Goal: Task Accomplishment & Management: Manage account settings

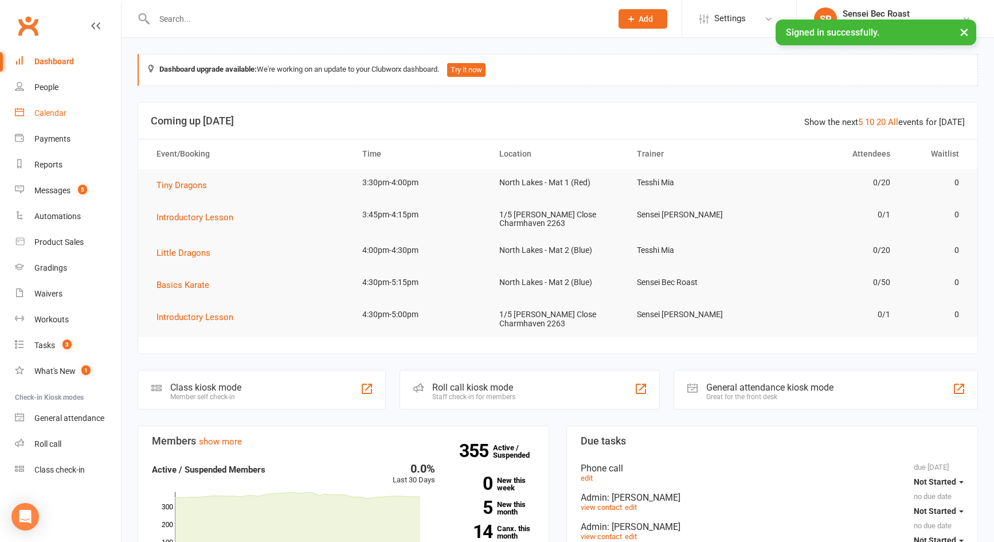
click at [55, 119] on link "Calendar" at bounding box center [68, 113] width 106 height 26
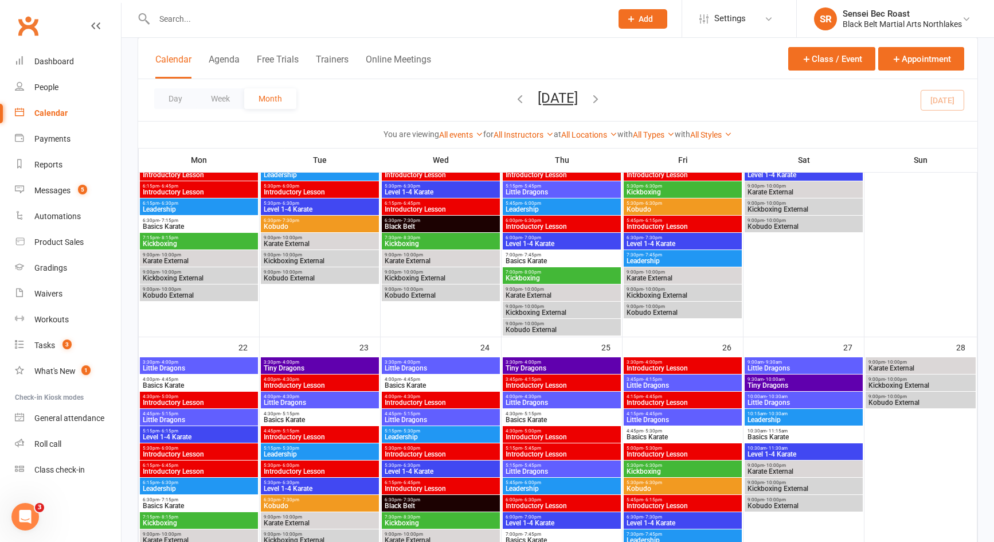
scroll to position [917, 0]
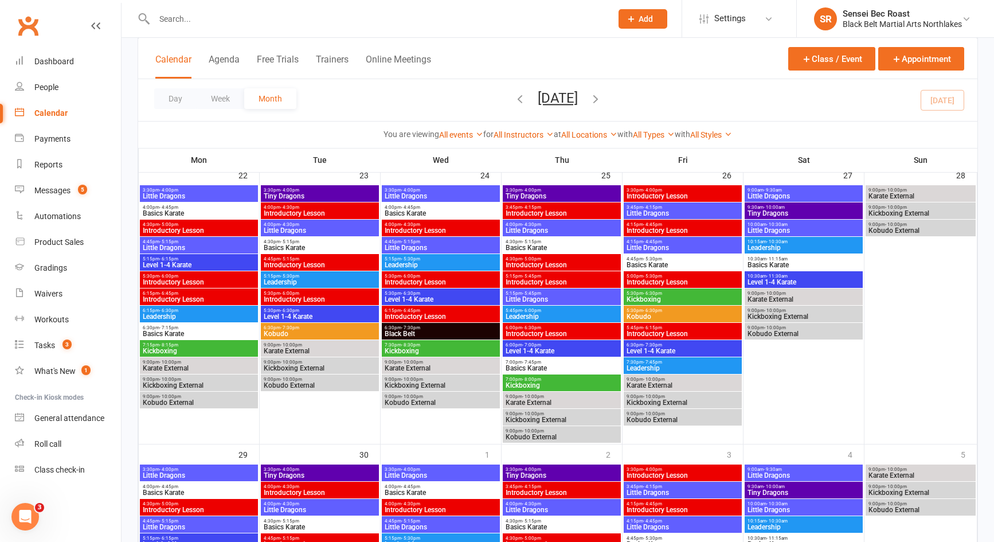
click at [214, 225] on span "4:30pm - 5:00pm" at bounding box center [199, 224] width 114 height 5
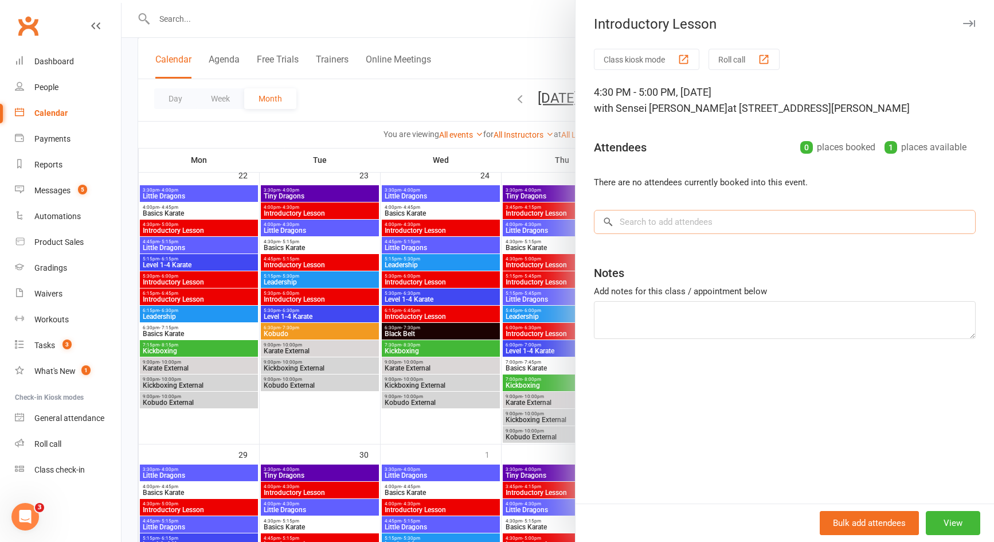
click at [656, 226] on input "search" at bounding box center [785, 222] width 382 height 24
click at [330, 261] on div at bounding box center [558, 271] width 873 height 542
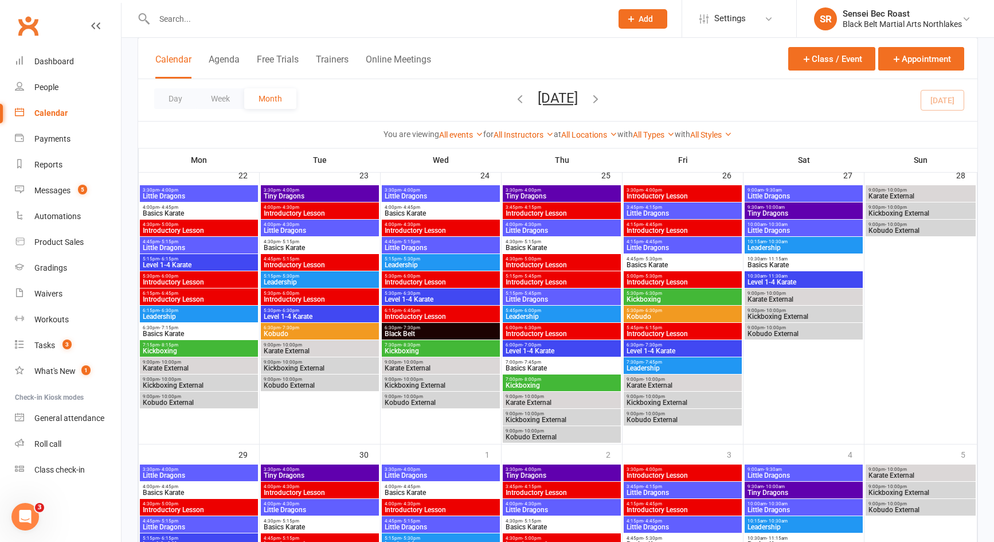
click at [330, 261] on span "Introductory Lesson" at bounding box center [320, 264] width 114 height 7
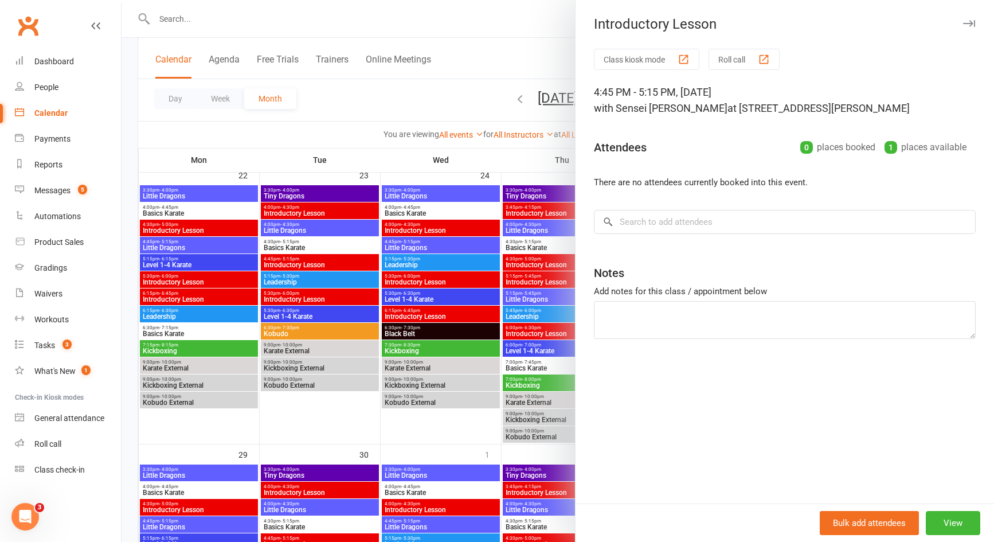
click at [427, 107] on div at bounding box center [558, 271] width 873 height 542
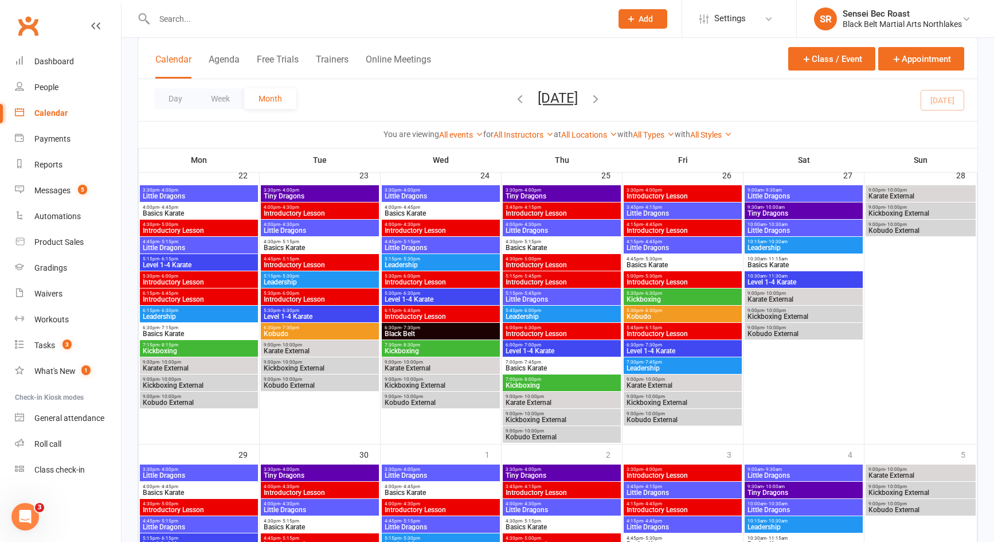
click at [643, 15] on span "Add" at bounding box center [646, 18] width 14 height 9
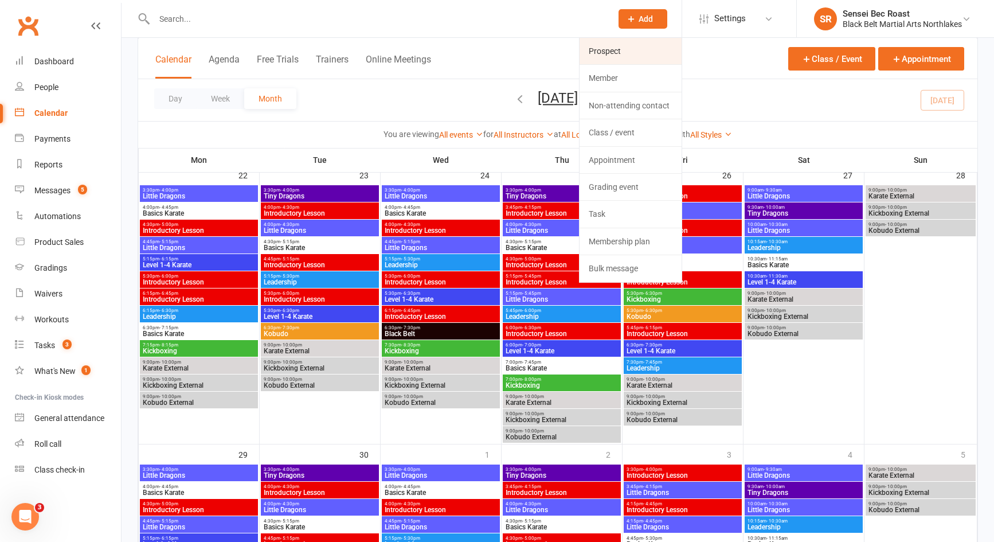
click at [631, 53] on link "Prospect" at bounding box center [631, 51] width 102 height 26
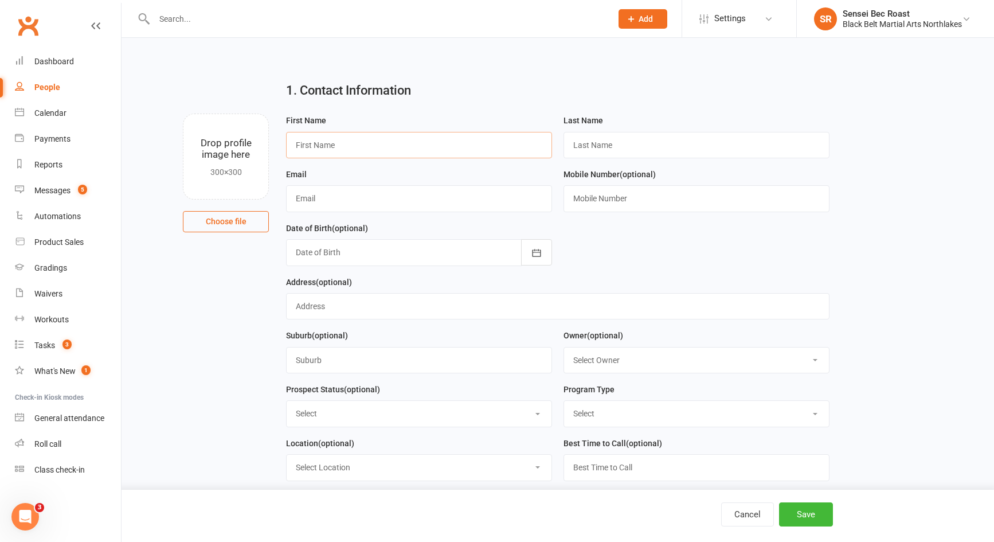
click at [346, 151] on input "text" at bounding box center [419, 145] width 266 height 26
type input "[PERSON_NAME]"
click at [588, 149] on input "text" at bounding box center [697, 145] width 266 height 26
type input "Prospect"
click at [425, 203] on input "text" at bounding box center [419, 198] width 266 height 26
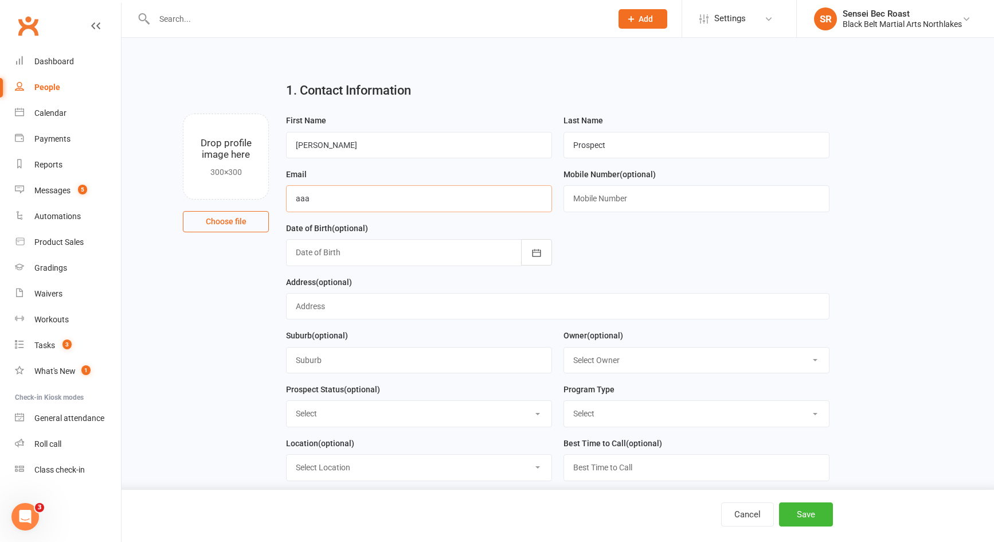
type input "[EMAIL_ADDRESS][DOMAIN_NAME]"
click at [585, 201] on input "text" at bounding box center [697, 198] width 266 height 26
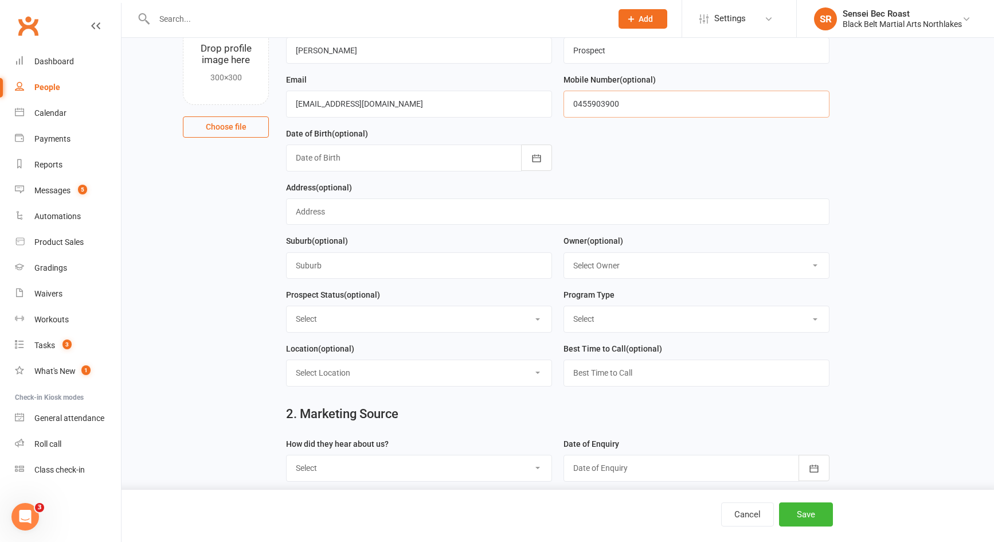
scroll to position [115, 0]
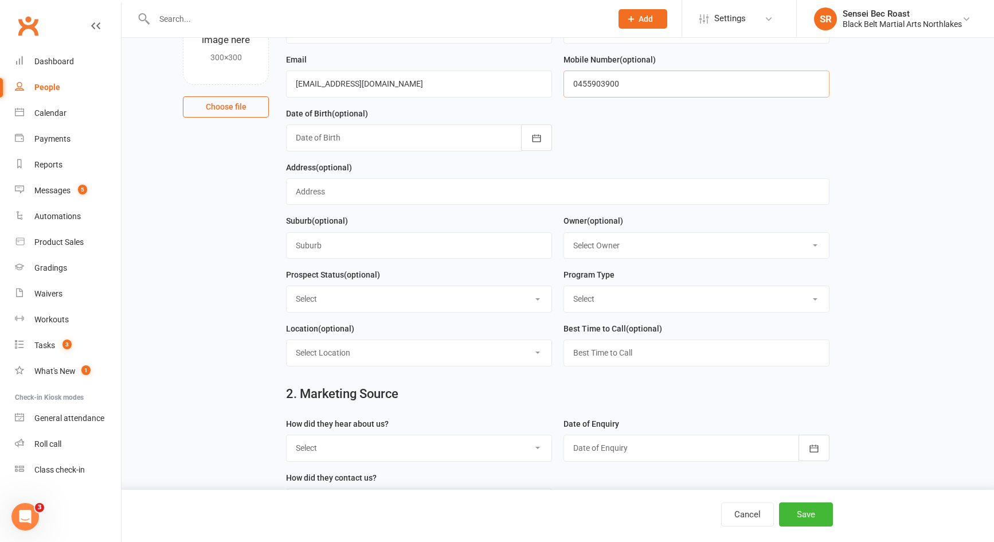
type input "0455903900"
click at [609, 299] on select "Select Tiny Dragon Lil Dragon Karate Kickboxing Kobudo" at bounding box center [696, 298] width 265 height 25
select select "Lil Dragon"
click at [564, 290] on select "Select Tiny Dragon Lil Dragon Karate Kickboxing Kobudo" at bounding box center [696, 298] width 265 height 25
click at [464, 303] on select "Select Lead Contact Booked Intro Confirmed Taught Booked Trial Class FB SELF DE…" at bounding box center [419, 298] width 265 height 25
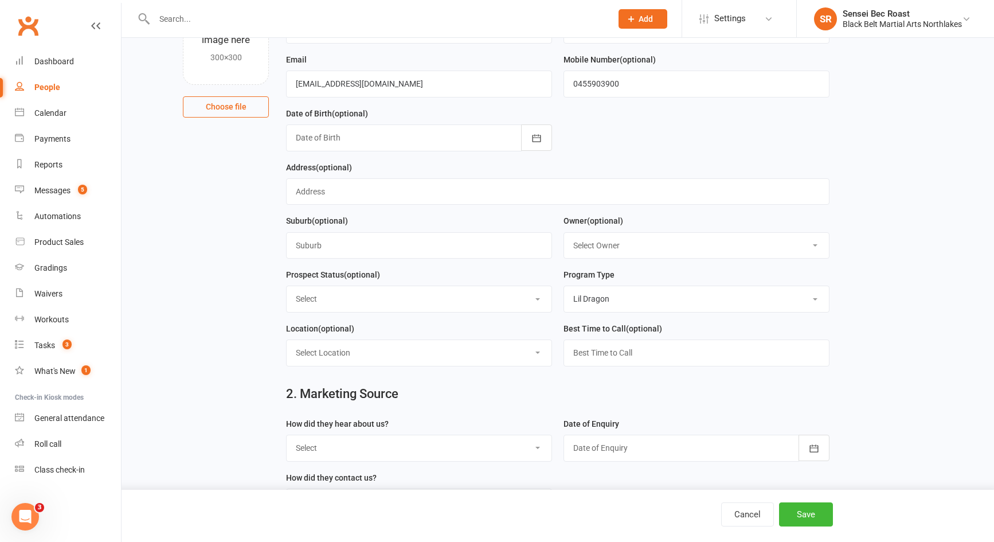
select select "Booked Intro"
click at [287, 290] on select "Select Lead Contact Booked Intro Confirmed Taught Booked Trial Class FB SELF DE…" at bounding box center [419, 298] width 265 height 25
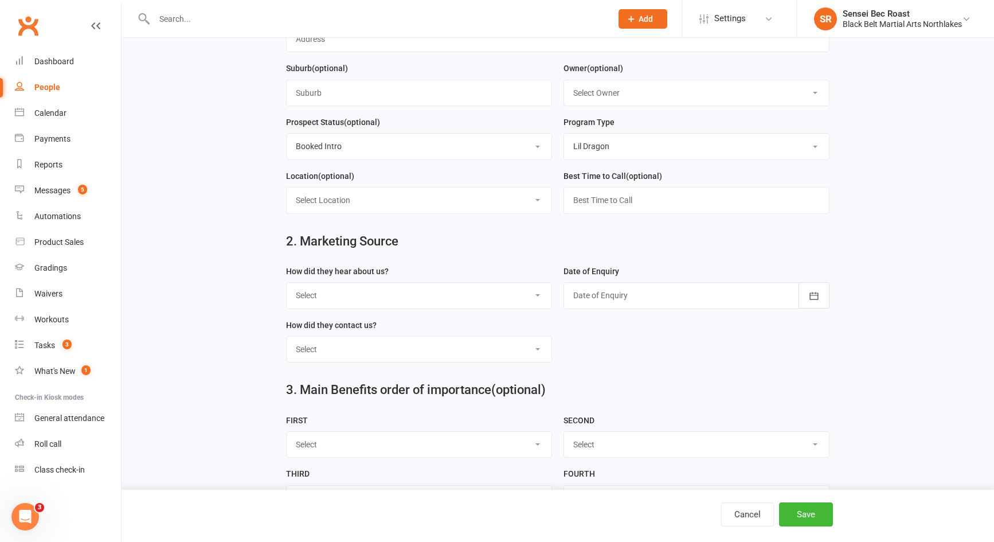
scroll to position [287, 0]
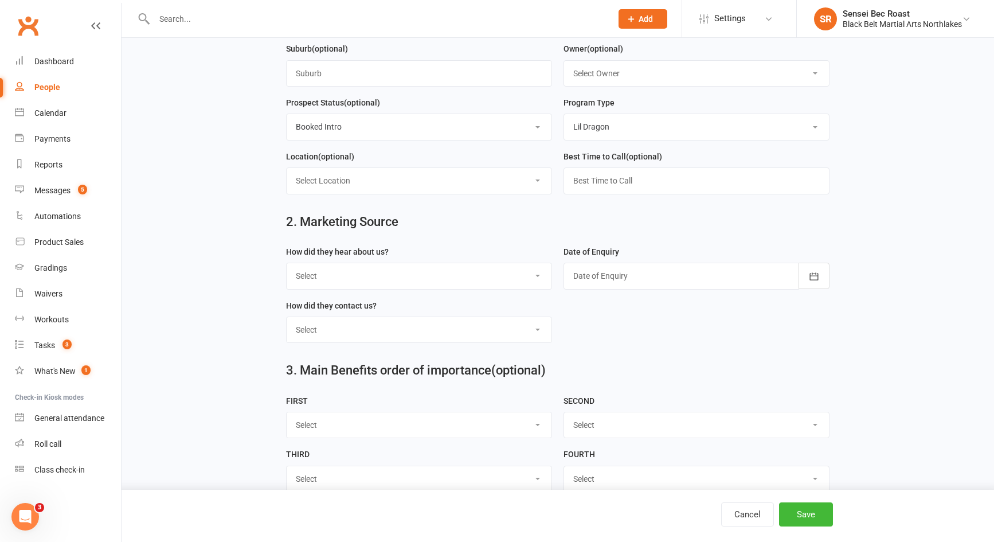
click at [453, 275] on select "Select A1 - Direct Mail A2 - Print Media A3 - Flyer A5 - Radio A6 - Sign A7 - T…" at bounding box center [419, 275] width 265 height 25
select select "U - Unknown"
click at [287, 268] on select "Select A1 - Direct Mail A2 - Print Media A3 - Flyer A5 - Radio A6 - Sign A7 - T…" at bounding box center [419, 275] width 265 height 25
click at [628, 276] on div at bounding box center [697, 276] width 266 height 26
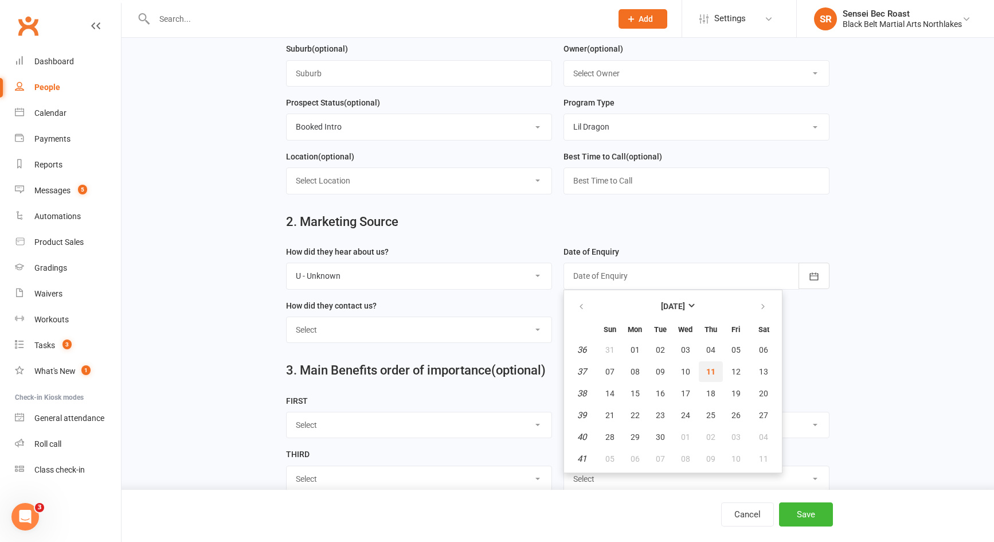
click at [706, 374] on span "11" at bounding box center [710, 371] width 9 height 9
type input "[DATE]"
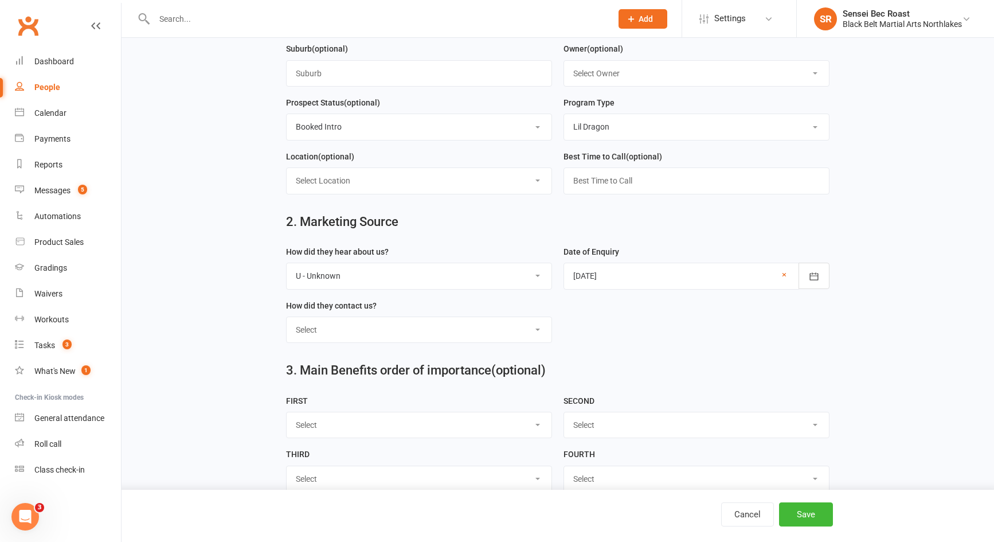
click at [380, 341] on select "Select Phone Walk-in School Initiated Email Website Form Facebook" at bounding box center [419, 329] width 265 height 25
select select "Phone"
click at [287, 322] on select "Select Phone Walk-in School Initiated Email Website Form Facebook" at bounding box center [419, 329] width 265 height 25
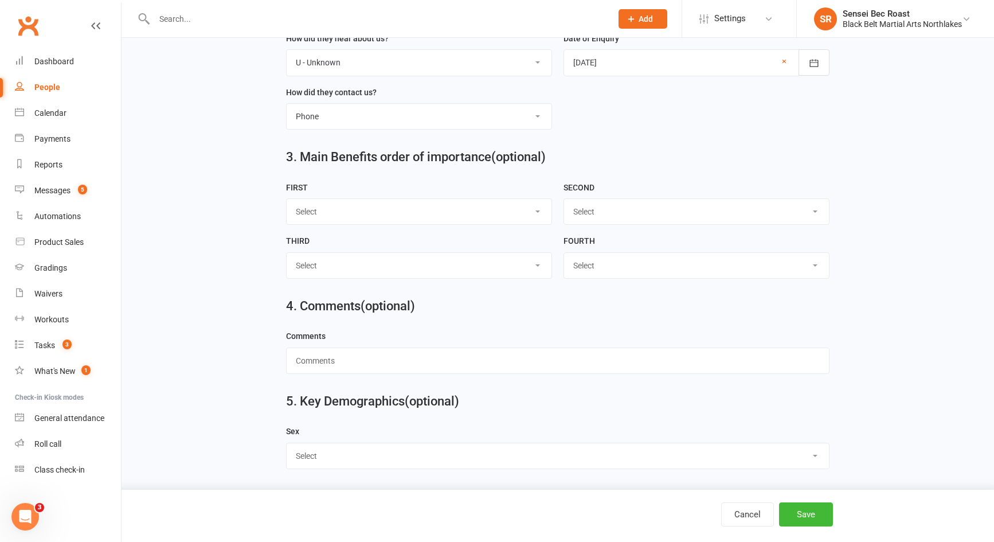
scroll to position [507, 0]
click at [792, 509] on button "Save" at bounding box center [806, 514] width 54 height 24
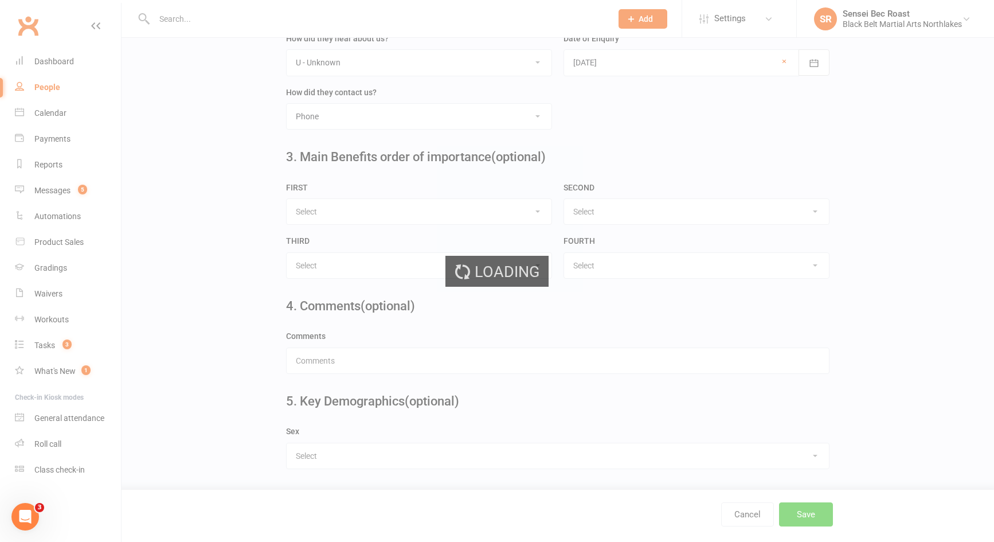
scroll to position [0, 0]
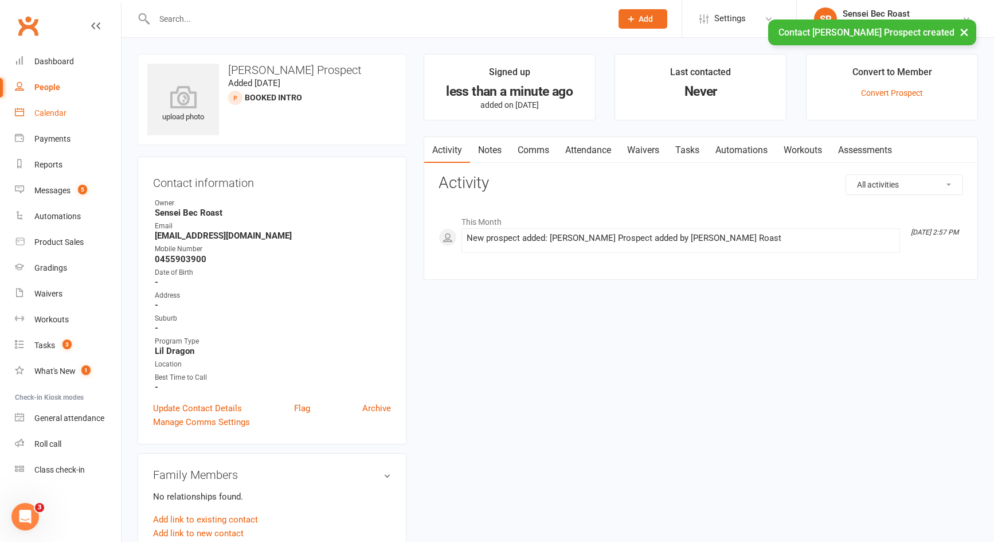
click at [41, 110] on div "Calendar" at bounding box center [50, 112] width 32 height 9
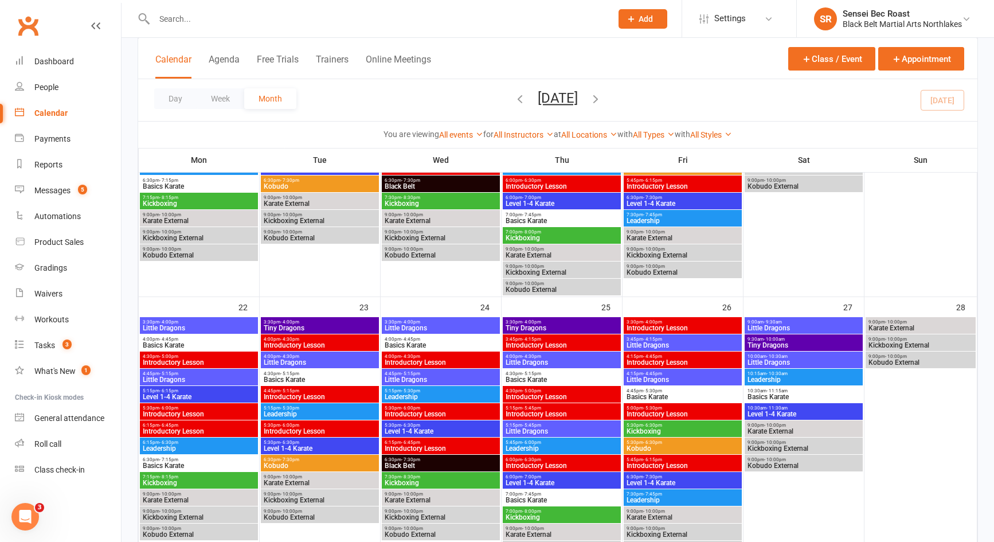
scroll to position [803, 0]
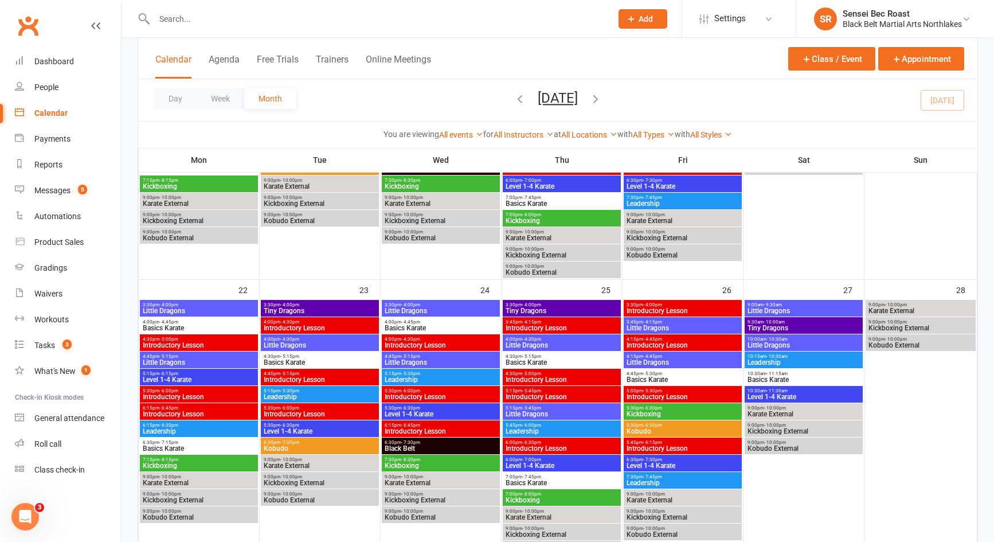
click at [318, 377] on span "Introductory Lesson" at bounding box center [320, 379] width 114 height 7
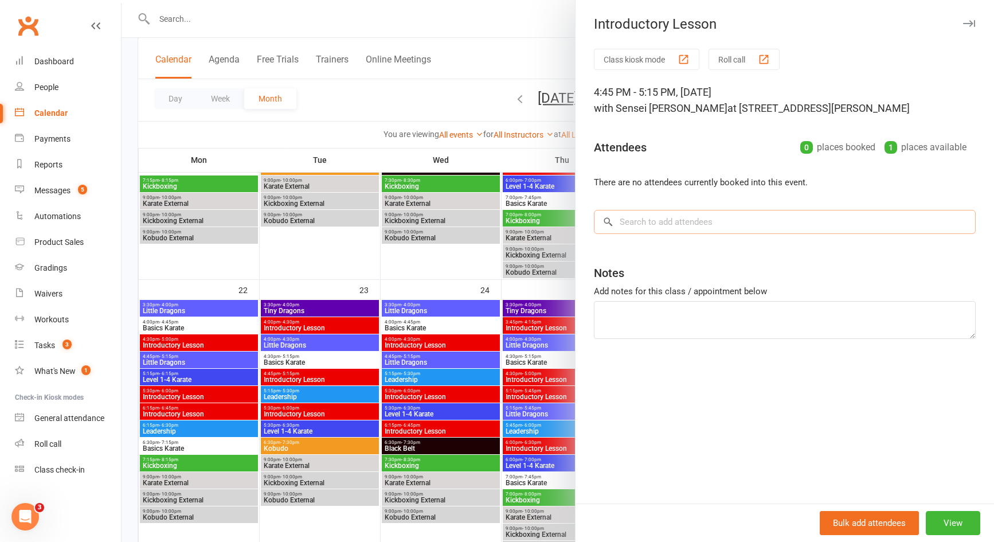
click at [654, 222] on input "search" at bounding box center [785, 222] width 382 height 24
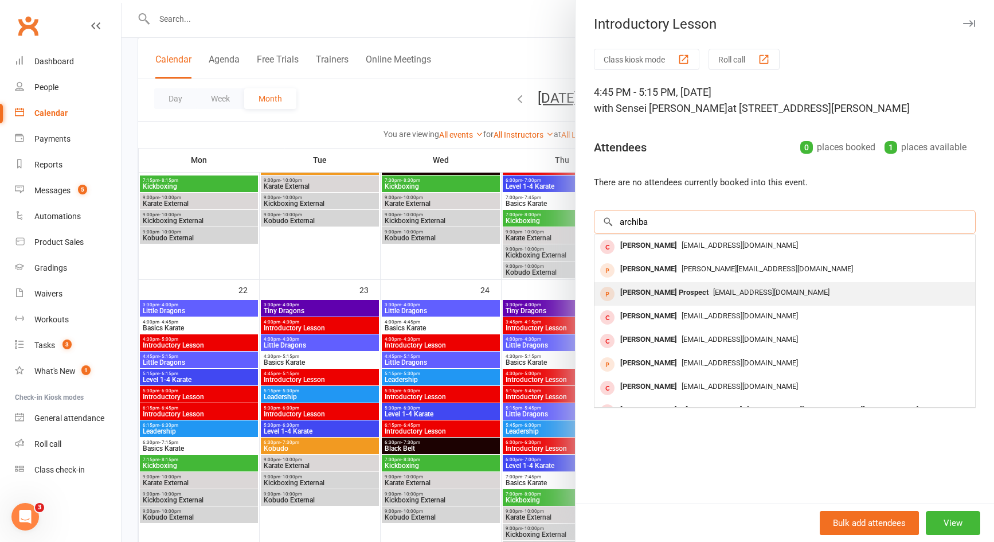
type input "archiba"
click at [666, 290] on div "[PERSON_NAME] Prospect" at bounding box center [664, 292] width 97 height 17
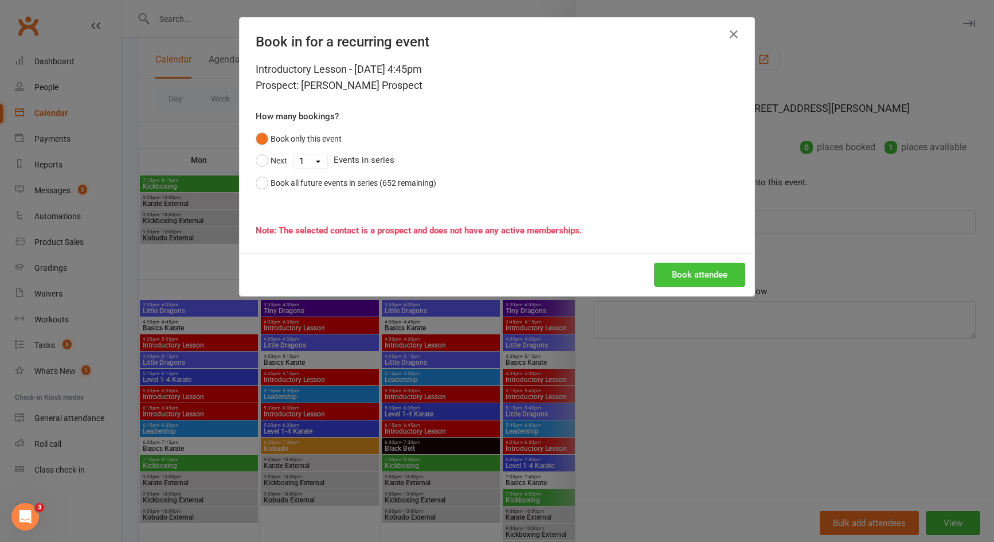
click at [682, 272] on button "Book attendee" at bounding box center [699, 275] width 91 height 24
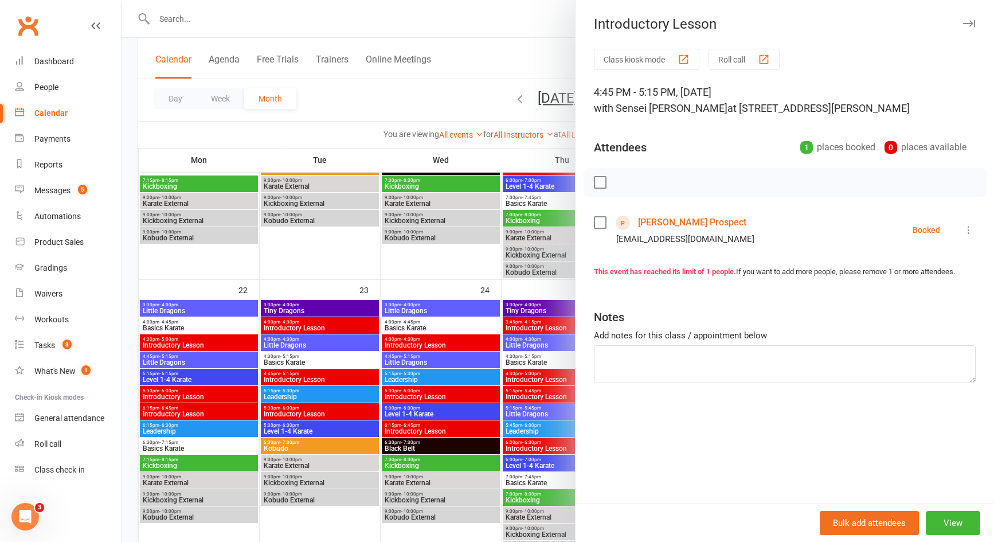
click at [297, 270] on div at bounding box center [558, 271] width 873 height 542
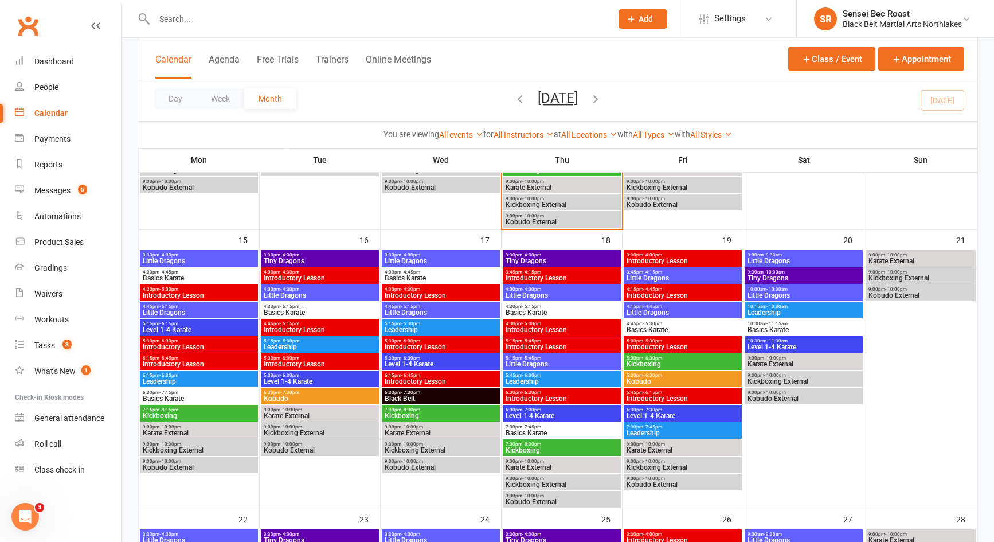
scroll to position [344, 0]
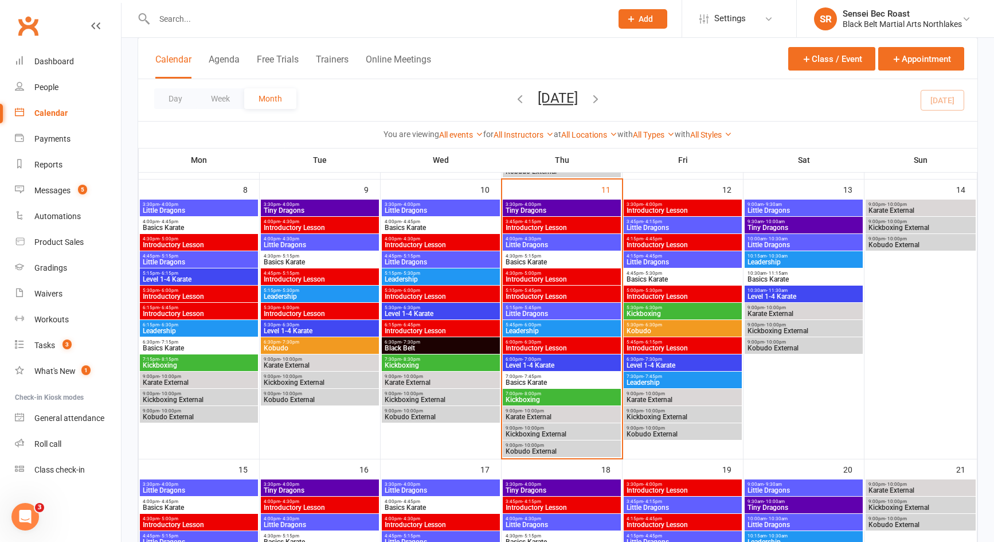
click at [565, 211] on span "Tiny Dragons" at bounding box center [562, 210] width 114 height 7
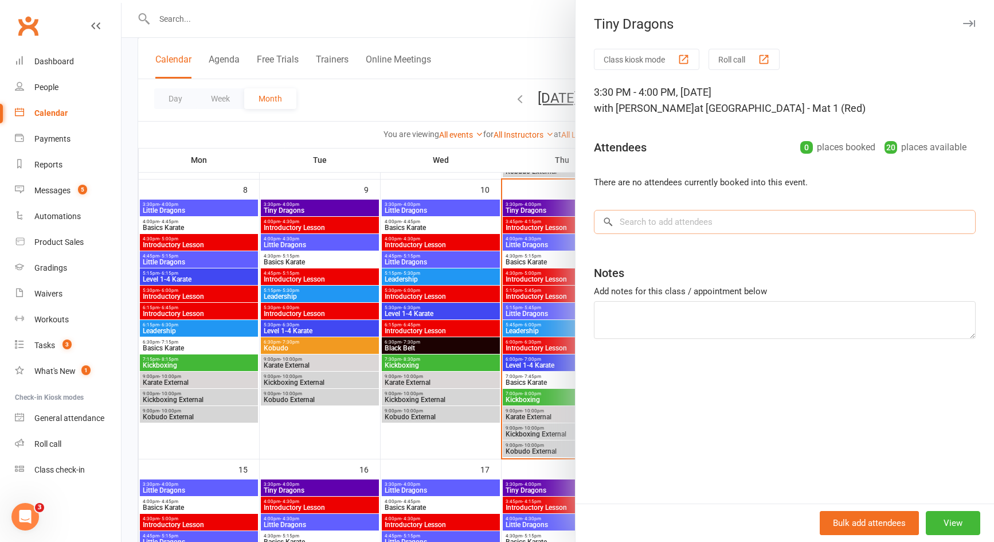
click at [671, 233] on input "search" at bounding box center [785, 222] width 382 height 24
type input "j"
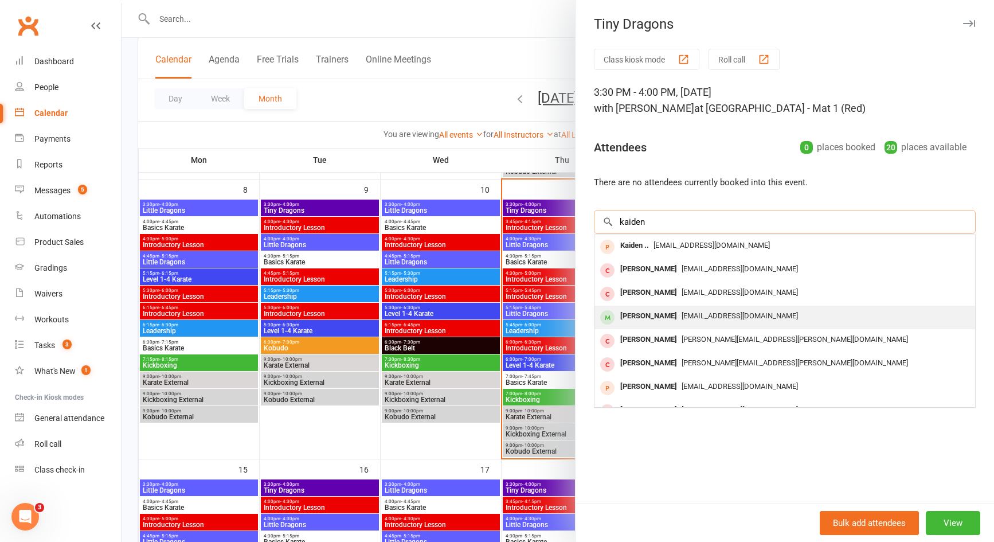
type input "kaiden"
click at [700, 311] on span "[EMAIL_ADDRESS][DOMAIN_NAME]" at bounding box center [740, 315] width 116 height 9
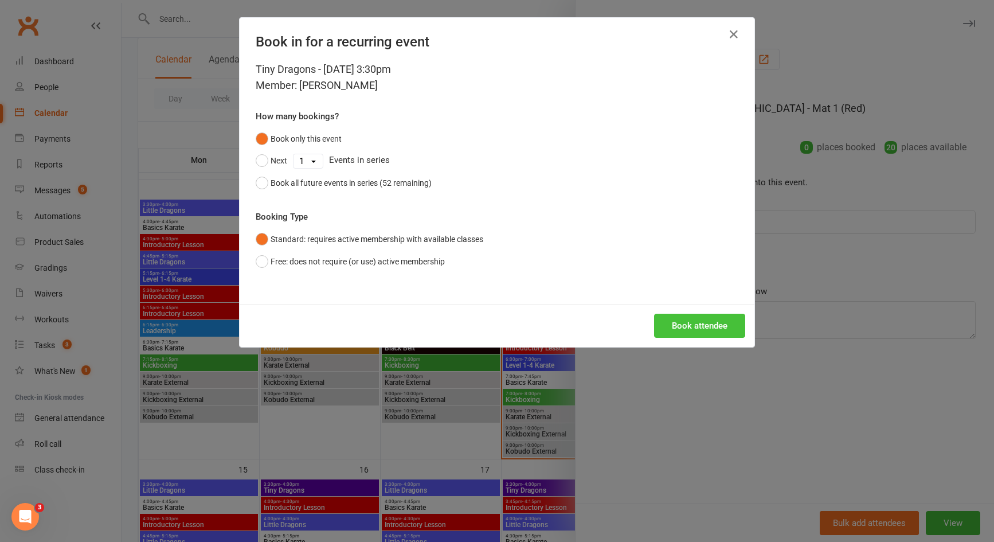
click at [700, 330] on button "Book attendee" at bounding box center [699, 326] width 91 height 24
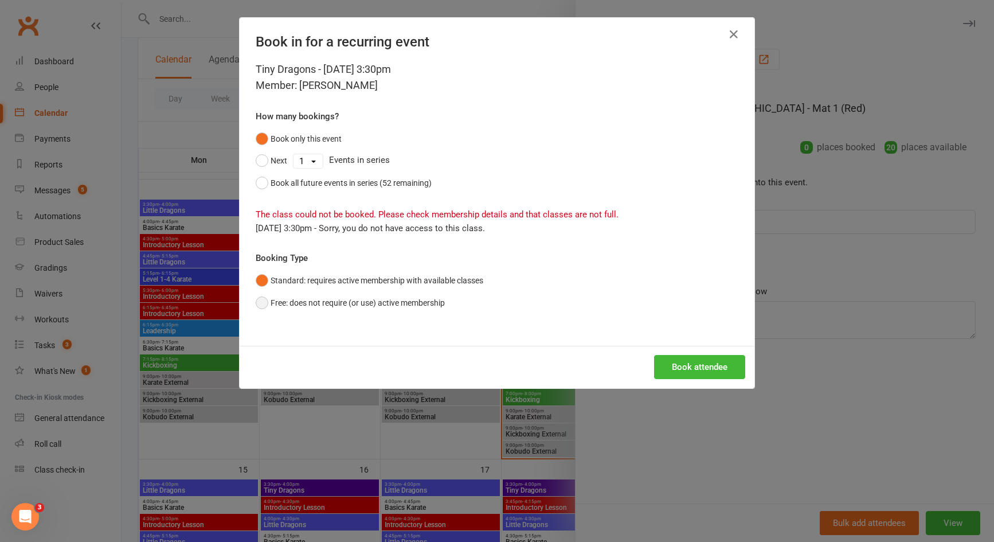
drag, startPoint x: 389, startPoint y: 301, endPoint x: 396, endPoint y: 272, distance: 30.2
click at [390, 300] on button "Free: does not require (or use) active membership" at bounding box center [350, 303] width 189 height 22
click at [713, 358] on button "Book attendee" at bounding box center [699, 367] width 91 height 24
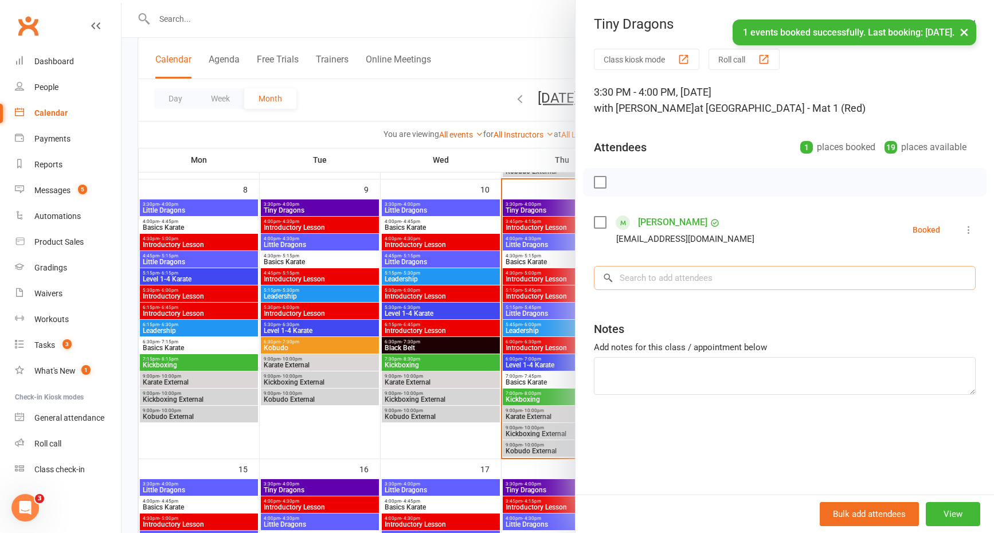
click at [696, 268] on input "search" at bounding box center [785, 278] width 382 height 24
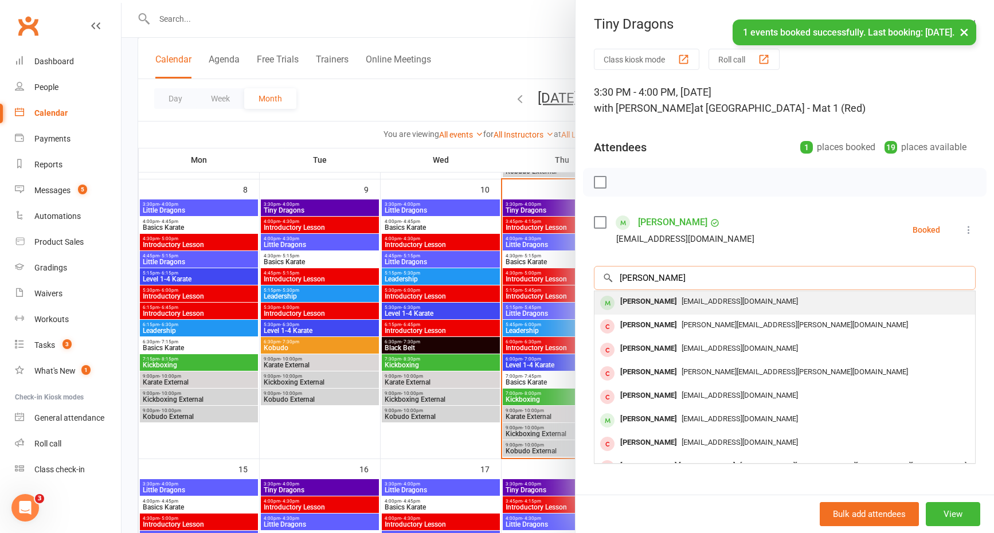
type input "[PERSON_NAME]"
click at [697, 302] on span "[EMAIL_ADDRESS][DOMAIN_NAME]" at bounding box center [740, 301] width 116 height 9
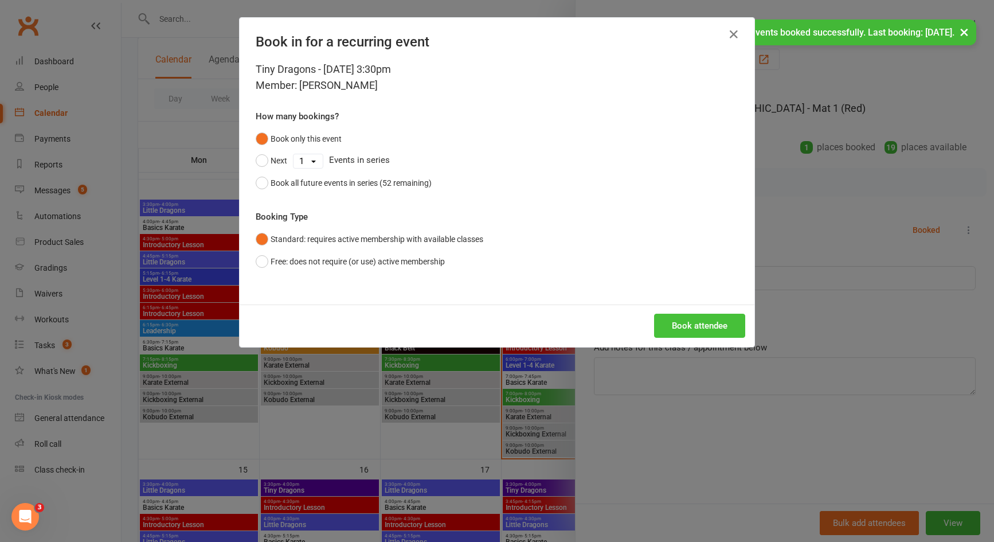
click at [693, 322] on button "Book attendee" at bounding box center [699, 326] width 91 height 24
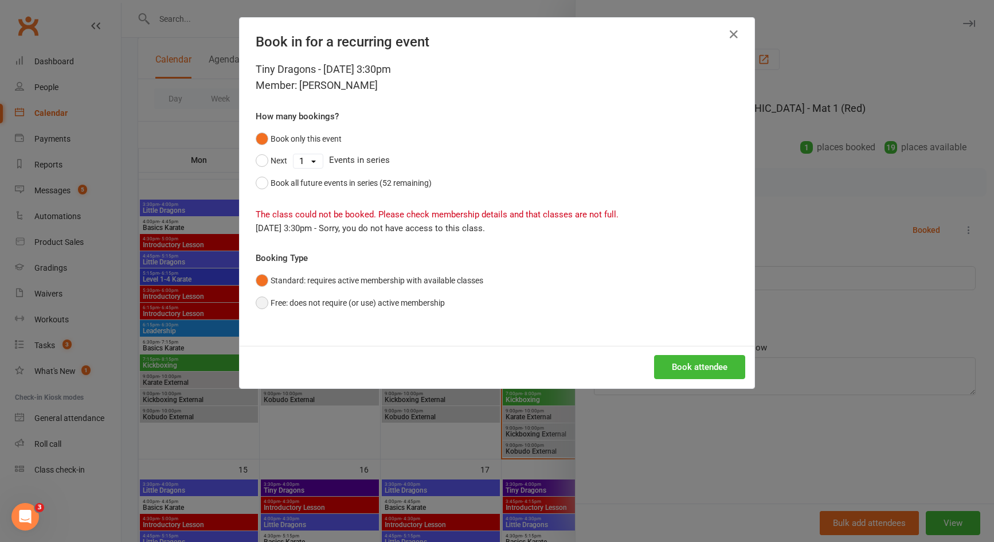
drag, startPoint x: 403, startPoint y: 299, endPoint x: 424, endPoint y: 306, distance: 22.9
click at [403, 299] on button "Free: does not require (or use) active membership" at bounding box center [350, 303] width 189 height 22
click at [702, 372] on button "Book attendee" at bounding box center [699, 367] width 91 height 24
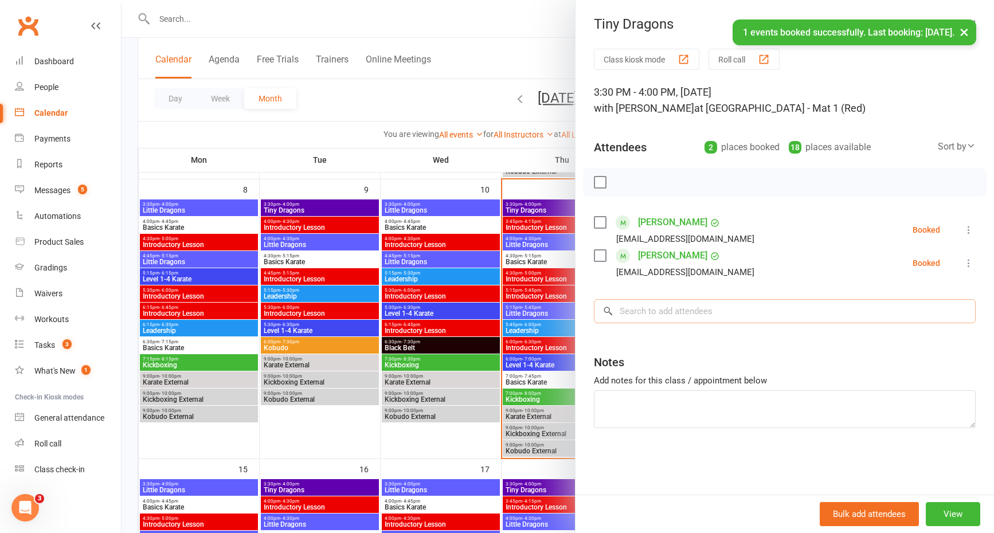
click at [691, 307] on input "search" at bounding box center [785, 311] width 382 height 24
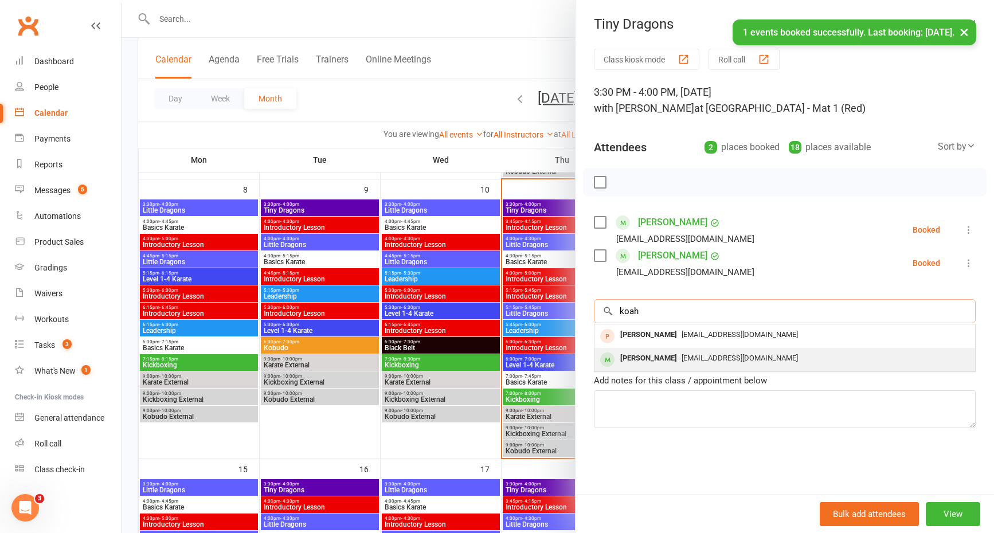
type input "koah"
click at [692, 359] on span "[EMAIL_ADDRESS][DOMAIN_NAME]" at bounding box center [740, 358] width 116 height 9
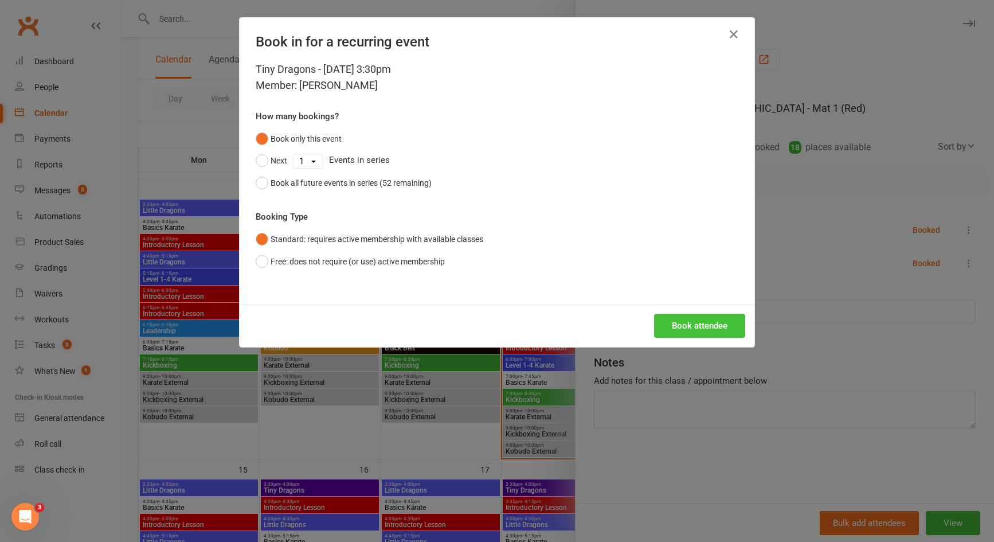
click at [695, 321] on button "Book attendee" at bounding box center [699, 326] width 91 height 24
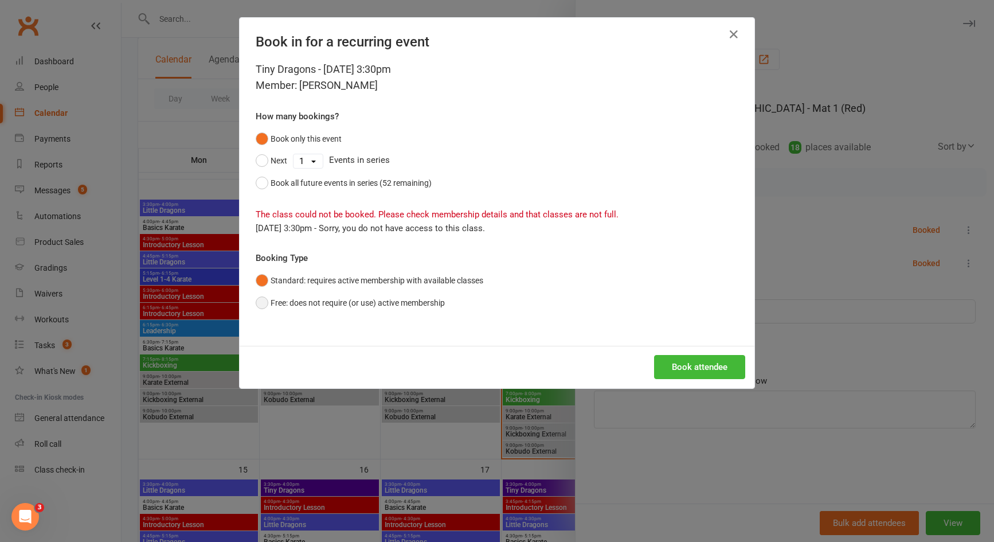
click at [401, 296] on button "Free: does not require (or use) active membership" at bounding box center [350, 303] width 189 height 22
click at [678, 366] on button "Book attendee" at bounding box center [699, 367] width 91 height 24
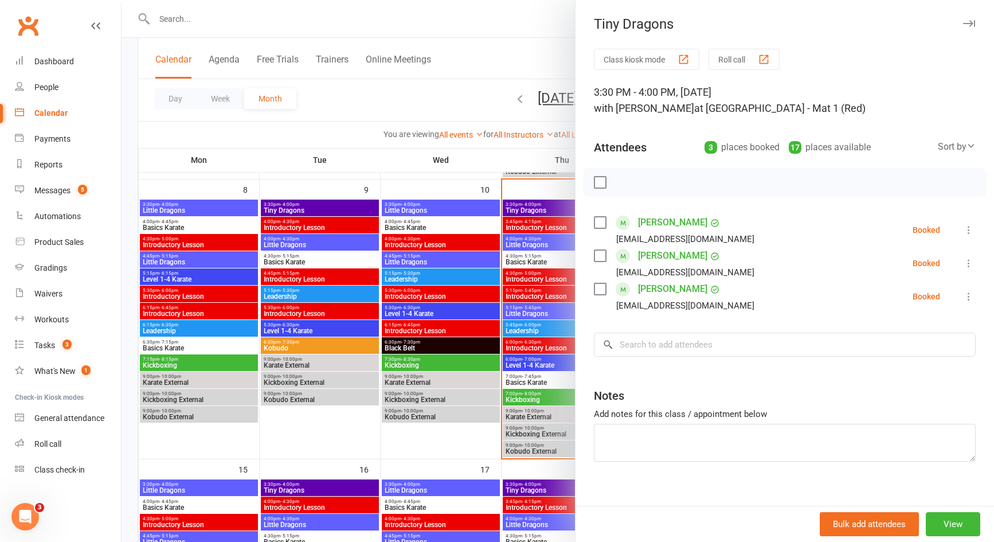
click at [665, 257] on link "[PERSON_NAME]" at bounding box center [672, 256] width 69 height 18
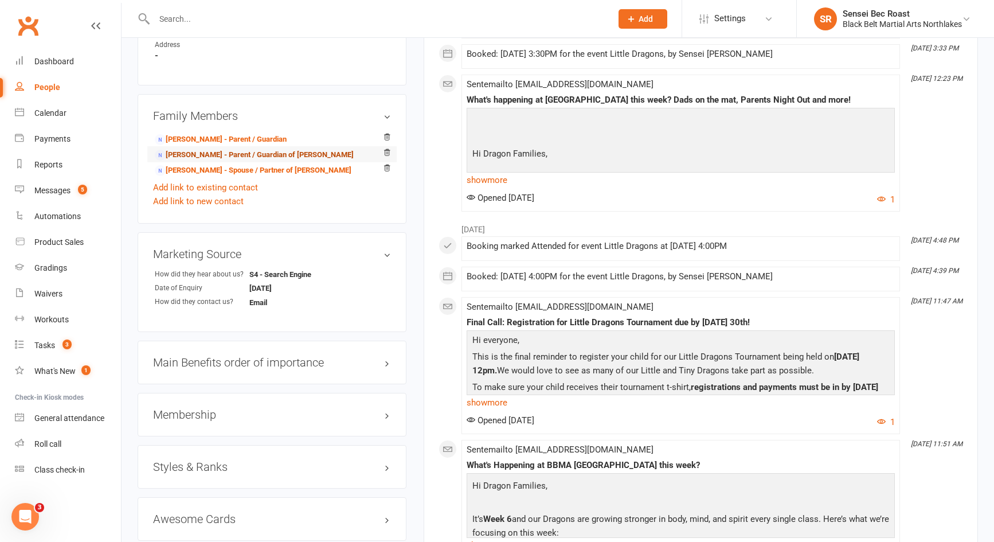
scroll to position [803, 0]
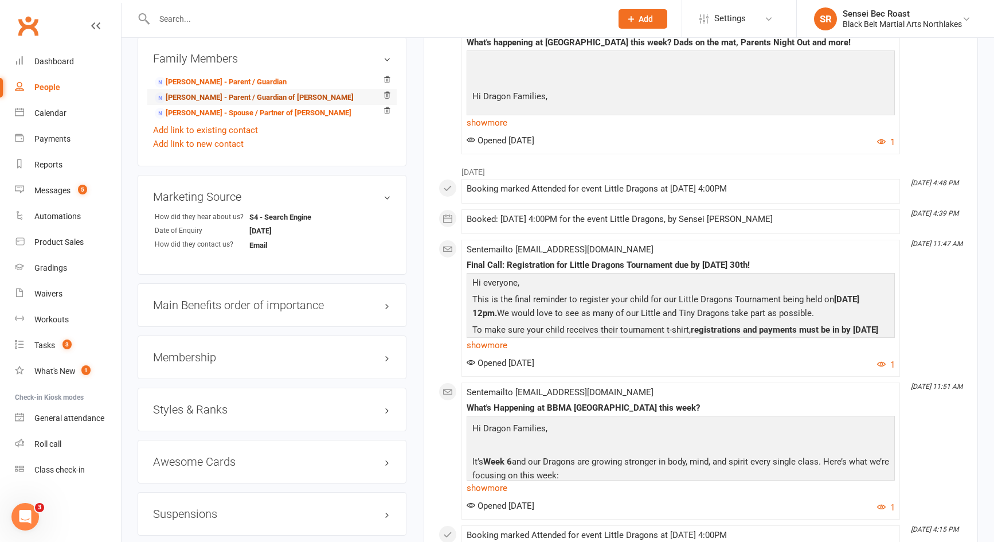
click at [252, 95] on link "[PERSON_NAME] - Parent / Guardian of [PERSON_NAME]" at bounding box center [254, 98] width 199 height 12
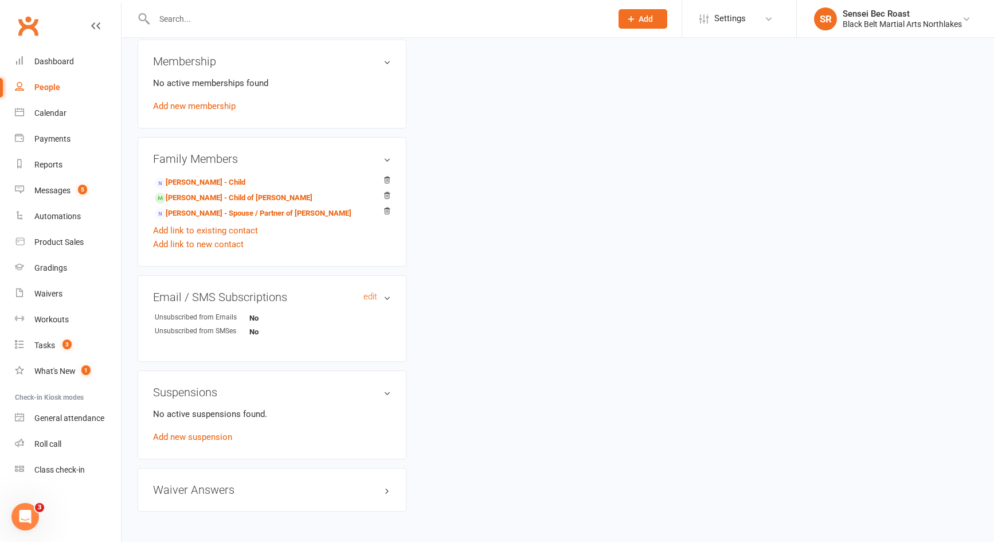
scroll to position [438, 0]
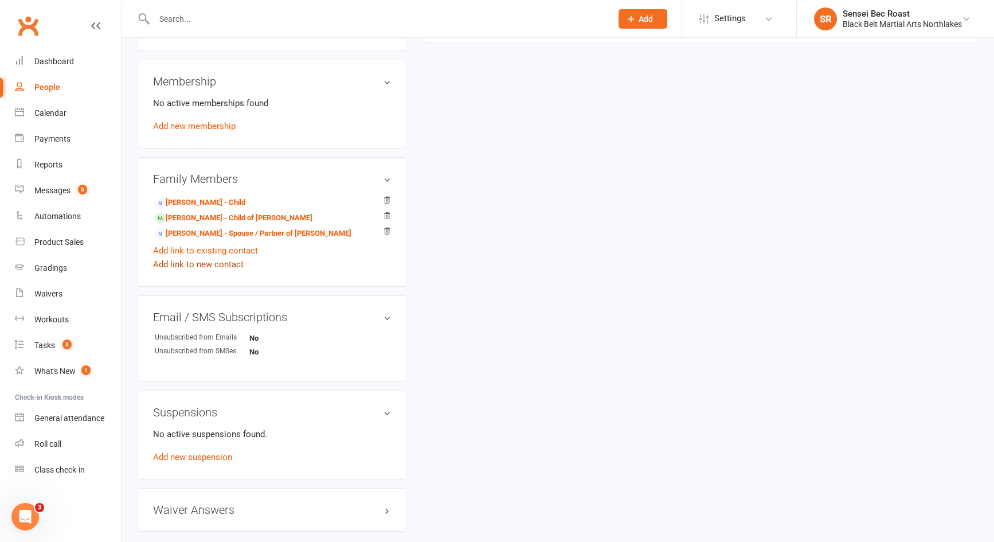
click at [232, 263] on link "Add link to new contact" at bounding box center [198, 264] width 91 height 14
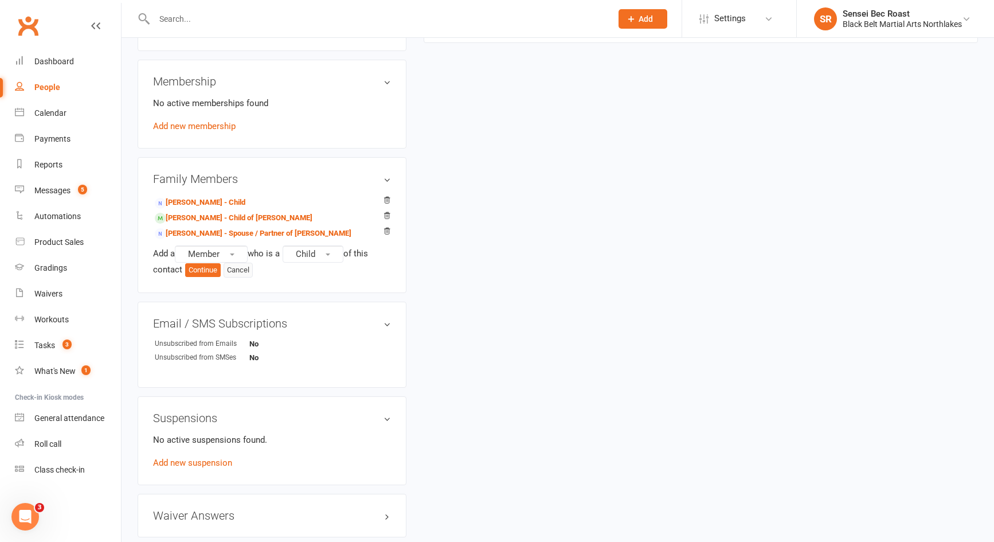
click at [237, 272] on button "Cancel" at bounding box center [238, 270] width 29 height 15
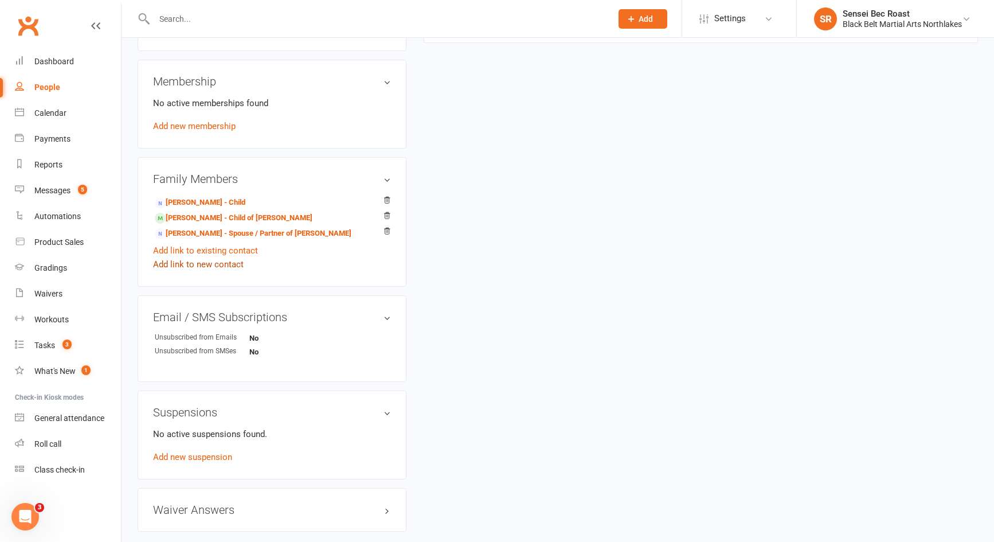
click at [228, 269] on link "Add link to new contact" at bounding box center [198, 264] width 91 height 14
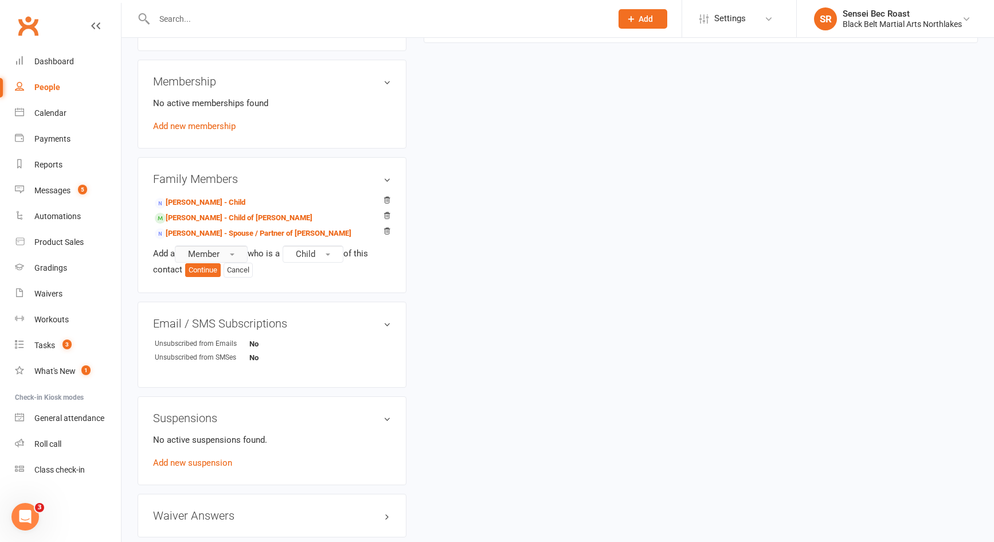
click at [235, 255] on span "button" at bounding box center [232, 254] width 5 height 2
click at [228, 298] on link "Prospect" at bounding box center [232, 301] width 114 height 23
click at [217, 274] on button "Continue" at bounding box center [203, 270] width 36 height 14
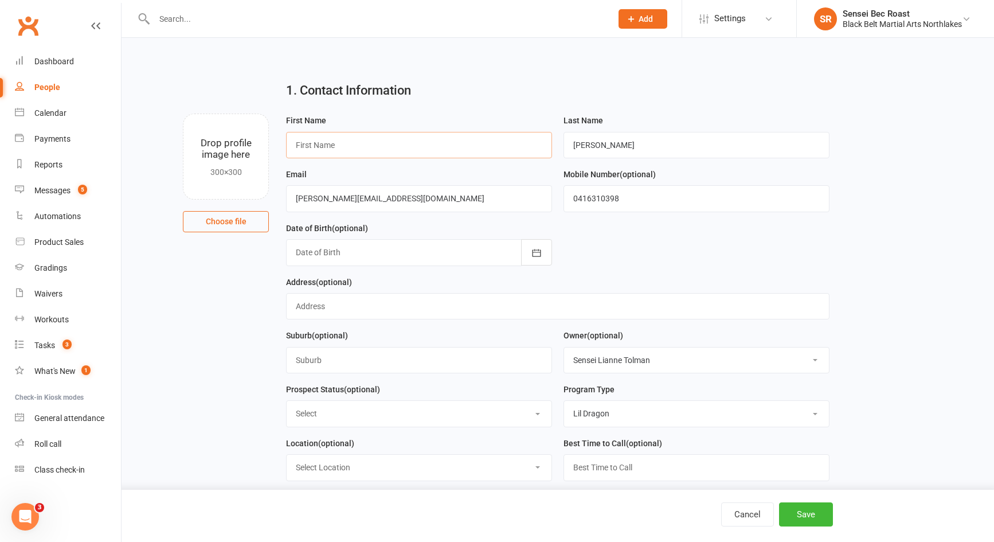
click at [370, 150] on input "text" at bounding box center [419, 145] width 266 height 26
type input "[PERSON_NAME]"
drag, startPoint x: 590, startPoint y: 145, endPoint x: 571, endPoint y: 152, distance: 20.9
click at [571, 152] on input "[PERSON_NAME]" at bounding box center [697, 145] width 266 height 26
type input "Finlay"
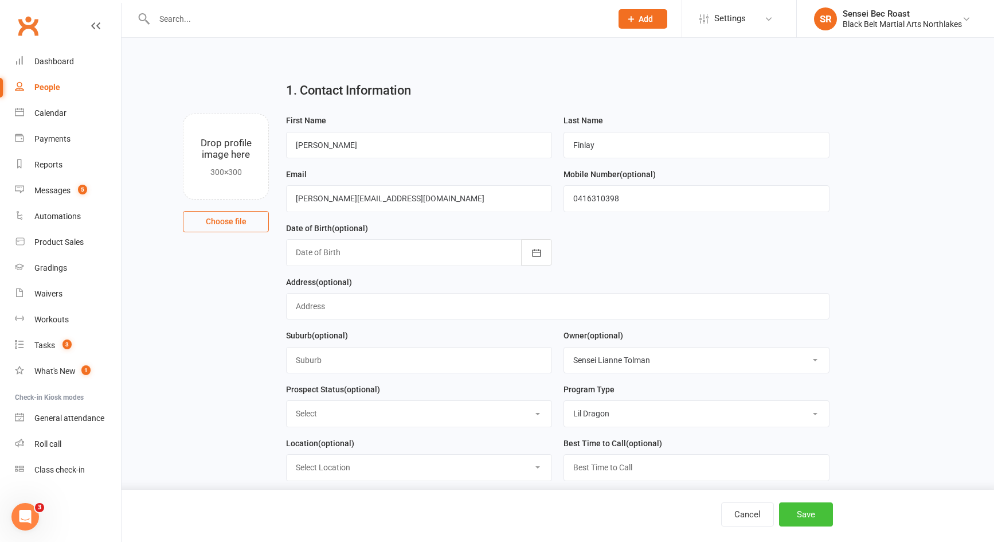
click at [818, 515] on button "Save" at bounding box center [806, 514] width 54 height 24
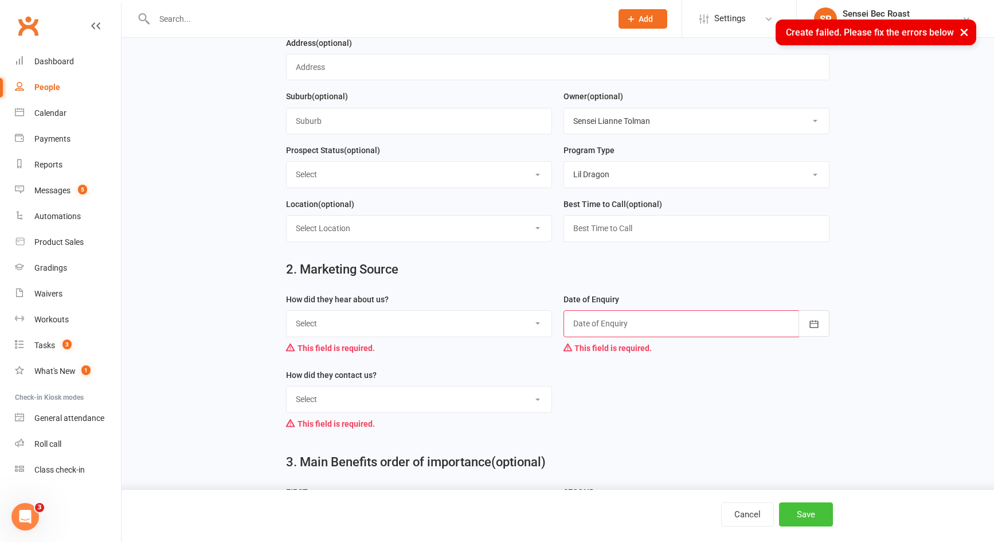
scroll to position [344, 0]
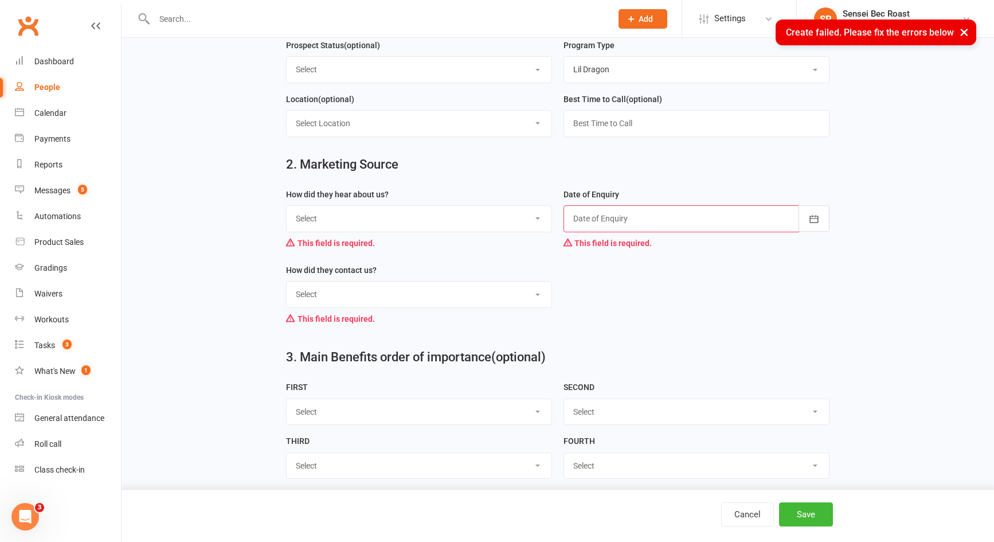
click at [422, 225] on select "Select A1 - Direct Mail A2 - Print Media A3 - Flyer A5 - Radio A6 - Sign A7 - T…" at bounding box center [419, 218] width 265 height 25
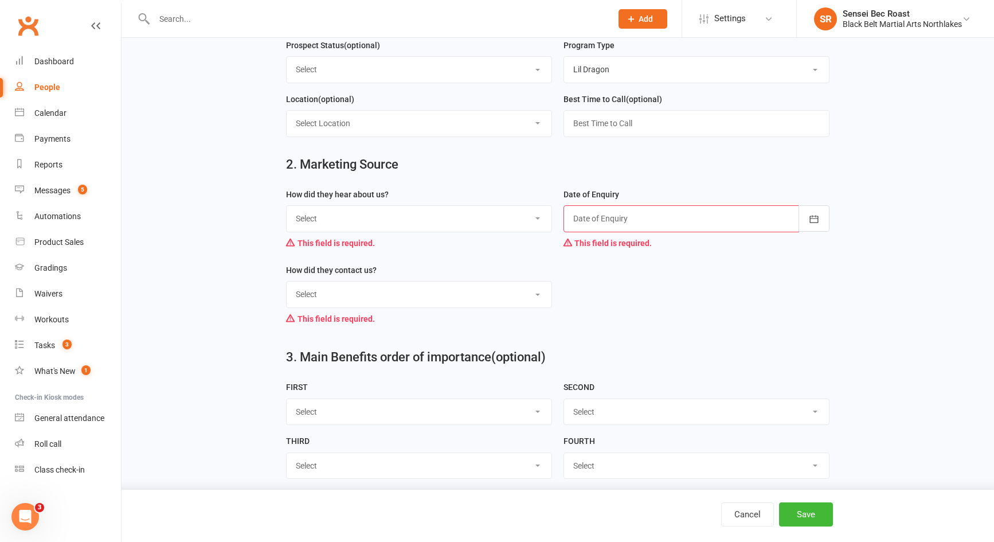
select select "R1 - Family Referral"
click at [287, 210] on select "Select A1 - Direct Mail A2 - Print Media A3 - Flyer A5 - Radio A6 - Sign A7 - T…" at bounding box center [419, 218] width 265 height 25
click at [633, 218] on div at bounding box center [697, 218] width 266 height 26
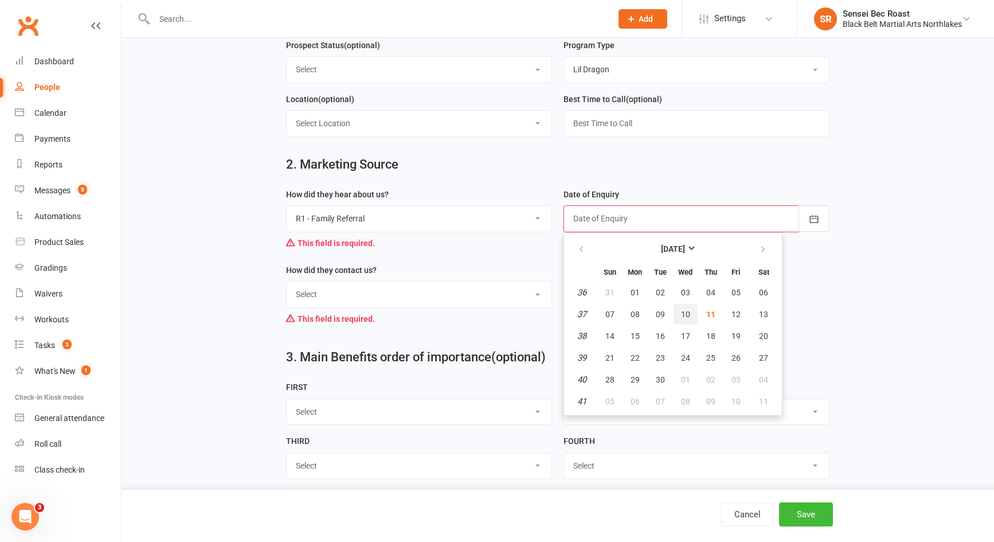
click at [678, 320] on button "10" at bounding box center [686, 314] width 24 height 21
type input "[DATE]"
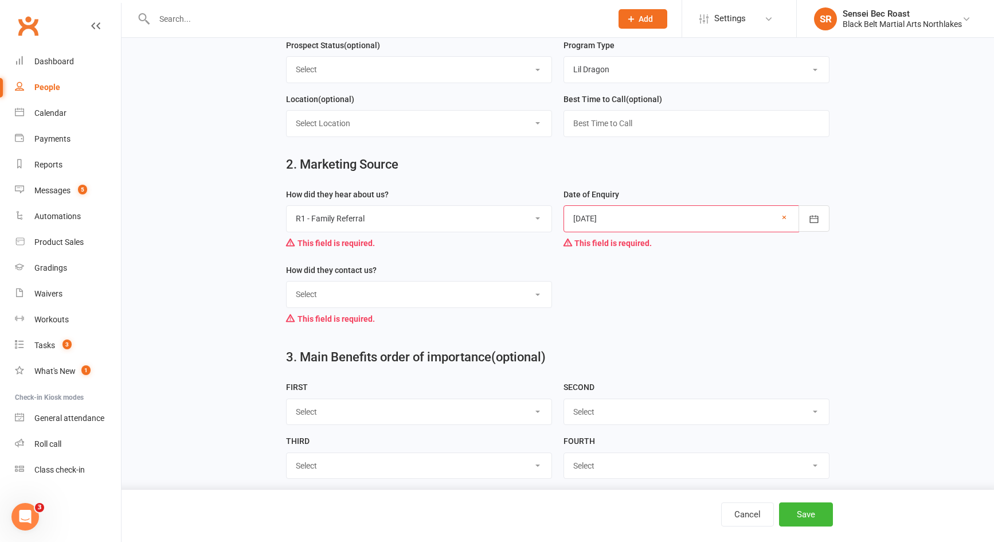
click at [446, 298] on select "Select Phone Walk-in School Initiated Email Website Form Facebook" at bounding box center [419, 294] width 265 height 25
select select "Walk-in"
click at [287, 287] on select "Select Phone Walk-in School Initiated Email Website Form Facebook" at bounding box center [419, 294] width 265 height 25
click at [796, 511] on button "Save" at bounding box center [806, 514] width 54 height 24
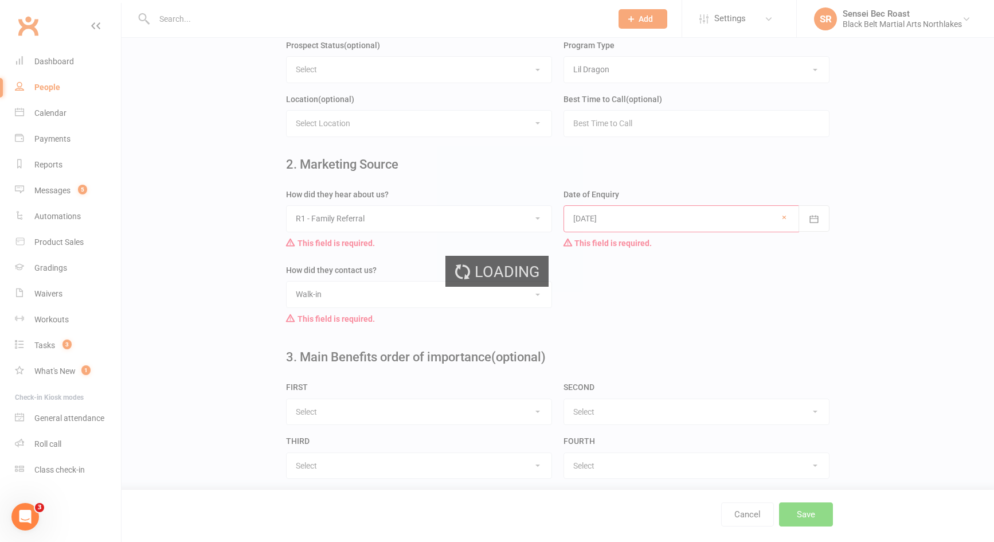
scroll to position [0, 0]
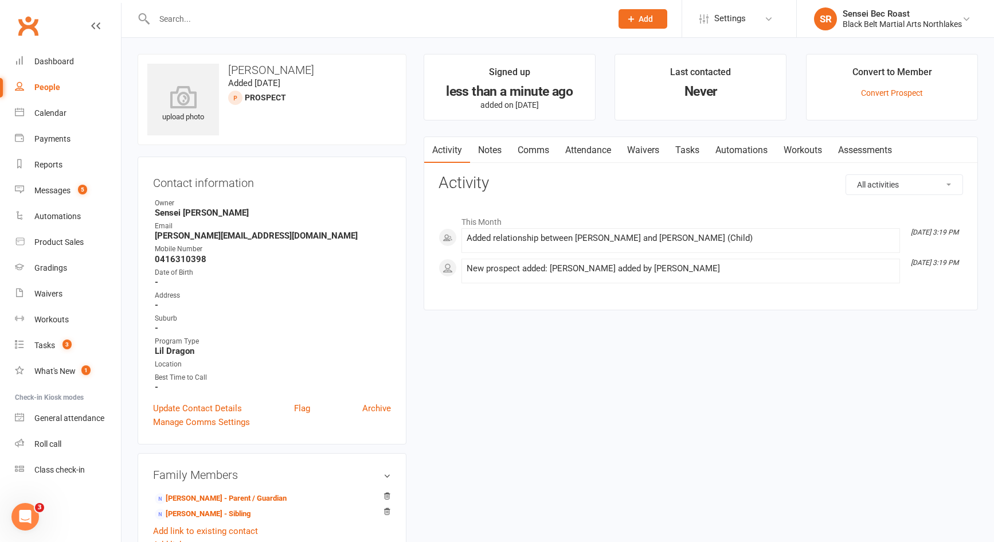
scroll to position [229, 0]
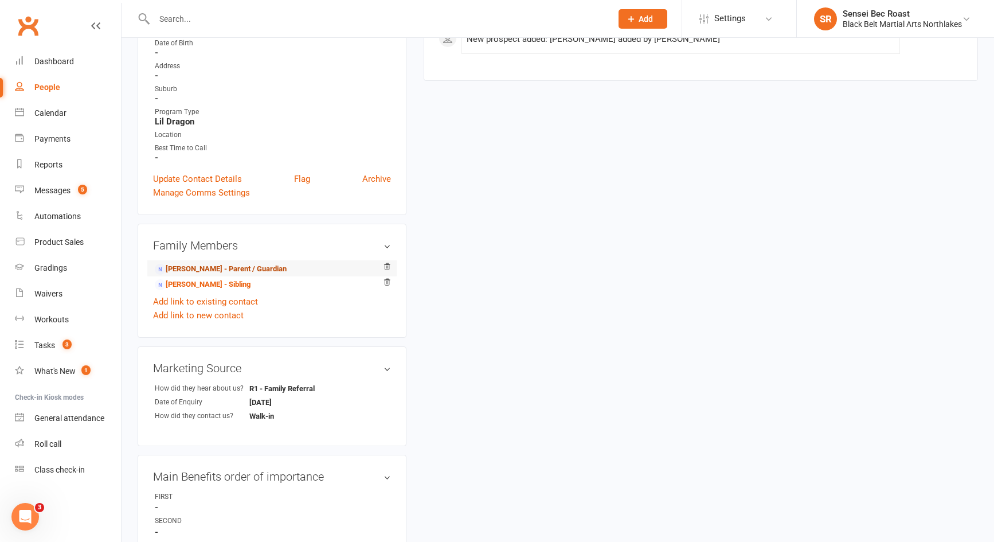
click at [262, 270] on link "[PERSON_NAME] - Parent / Guardian" at bounding box center [221, 269] width 132 height 12
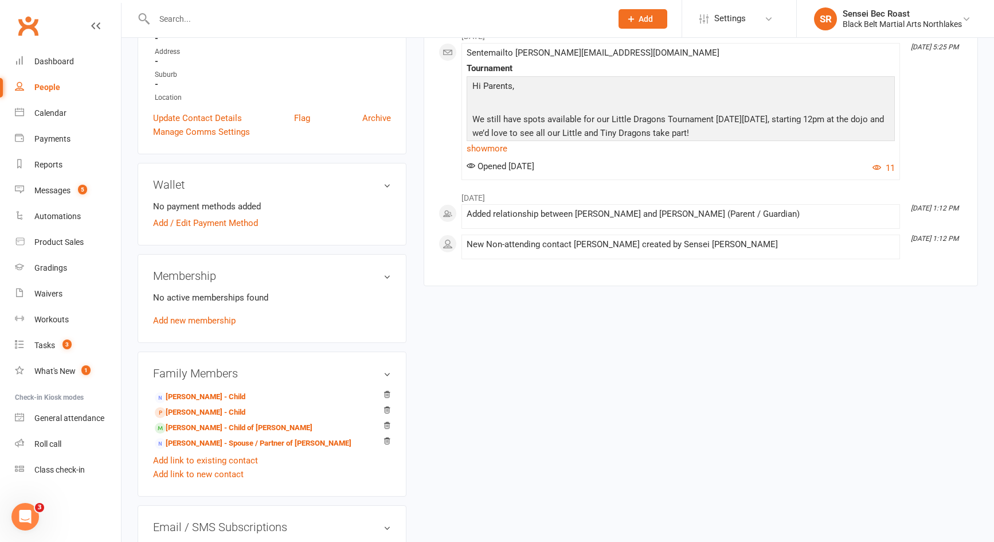
scroll to position [459, 0]
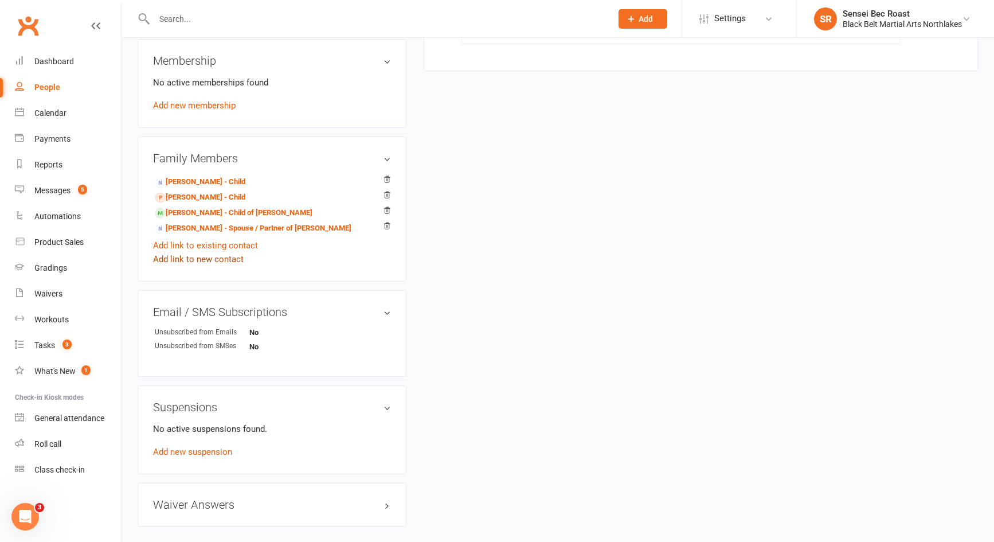
click at [236, 259] on link "Add link to new contact" at bounding box center [198, 259] width 91 height 14
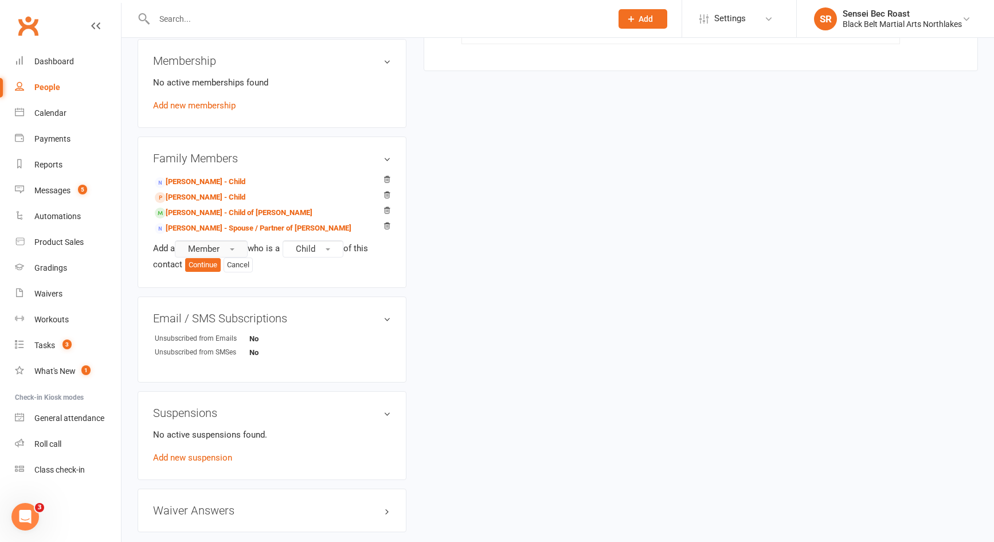
click at [240, 249] on button "Member" at bounding box center [211, 248] width 73 height 17
drag, startPoint x: 236, startPoint y: 290, endPoint x: 241, endPoint y: 284, distance: 8.1
click at [236, 290] on link "Prospect" at bounding box center [232, 295] width 114 height 23
click at [206, 267] on button "Continue" at bounding box center [203, 265] width 36 height 14
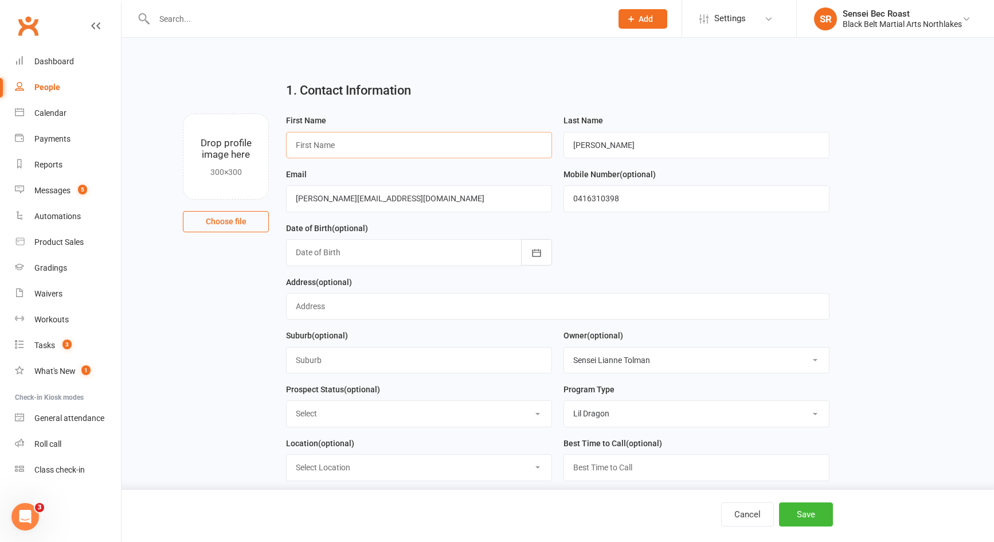
click at [353, 147] on input "text" at bounding box center [419, 145] width 266 height 26
type input "[DATE]"
drag, startPoint x: 600, startPoint y: 150, endPoint x: 565, endPoint y: 155, distance: 35.3
click at [565, 155] on input "[PERSON_NAME]" at bounding box center [697, 145] width 266 height 26
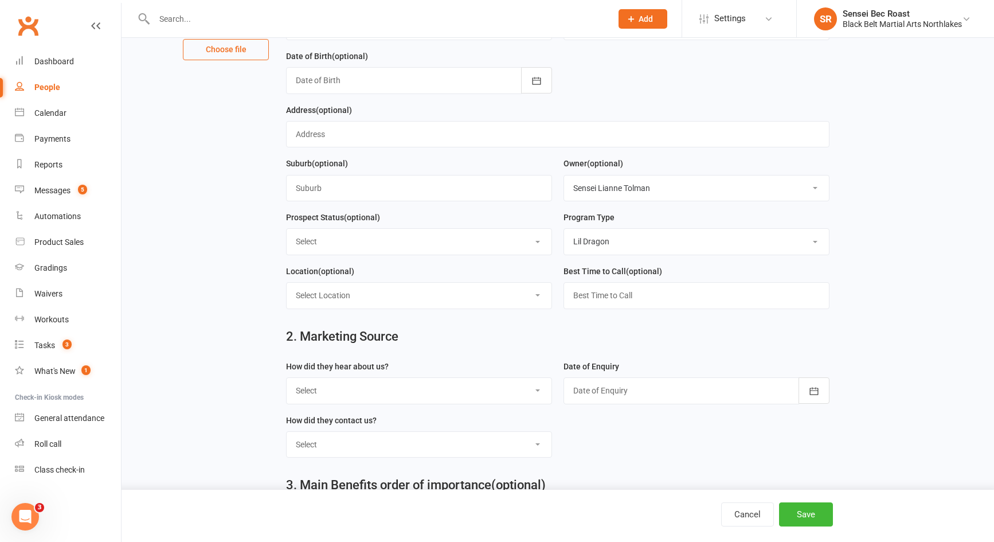
scroll to position [344, 0]
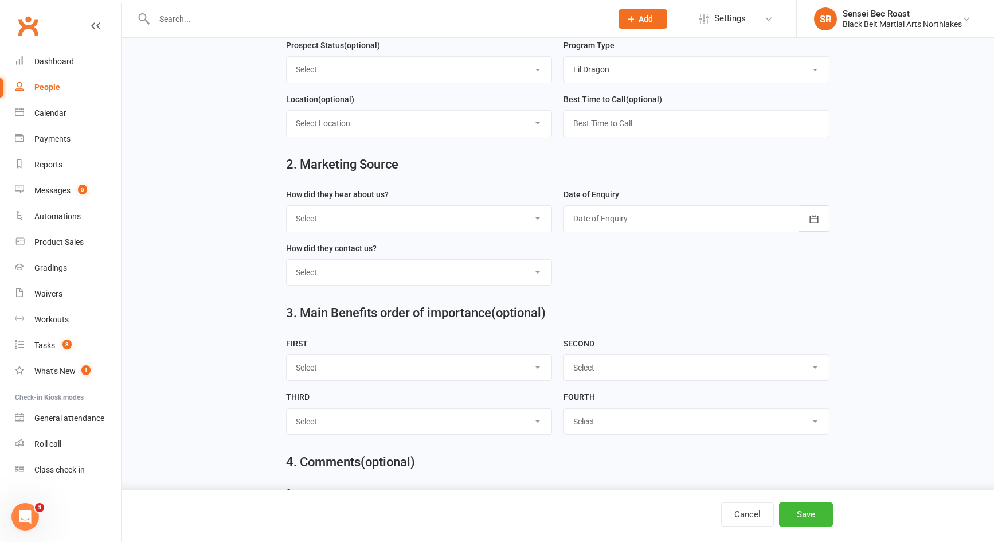
type input "Finlay"
drag, startPoint x: 422, startPoint y: 218, endPoint x: 421, endPoint y: 225, distance: 7.0
click at [422, 218] on select "Select A1 - Direct Mail A2 - Print Media A3 - Flyer A5 - Radio A6 - Sign A7 - T…" at bounding box center [419, 218] width 265 height 25
select select "R1 - Family Referral"
click at [287, 210] on select "Select A1 - Direct Mail A2 - Print Media A3 - Flyer A5 - Radio A6 - Sign A7 - T…" at bounding box center [419, 218] width 265 height 25
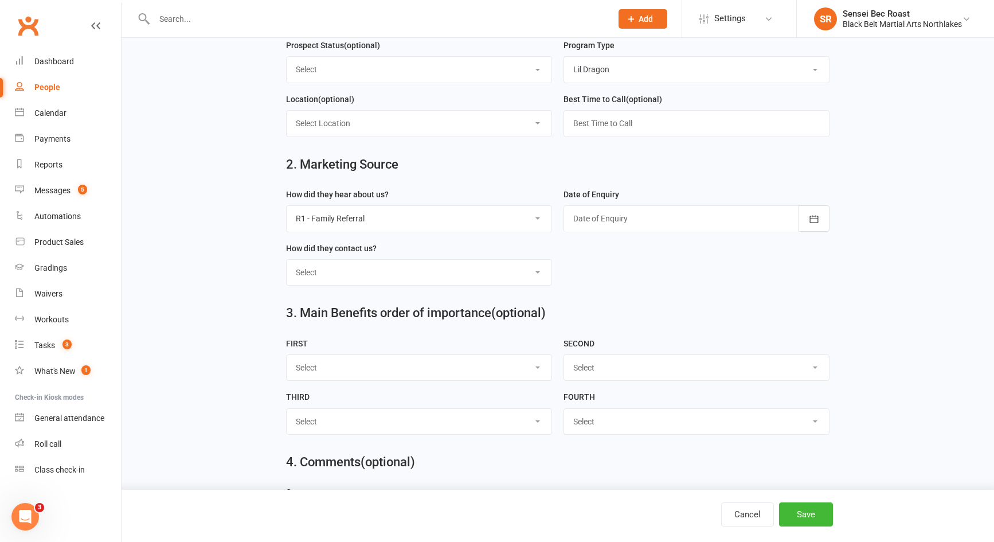
click at [598, 218] on div at bounding box center [697, 218] width 266 height 26
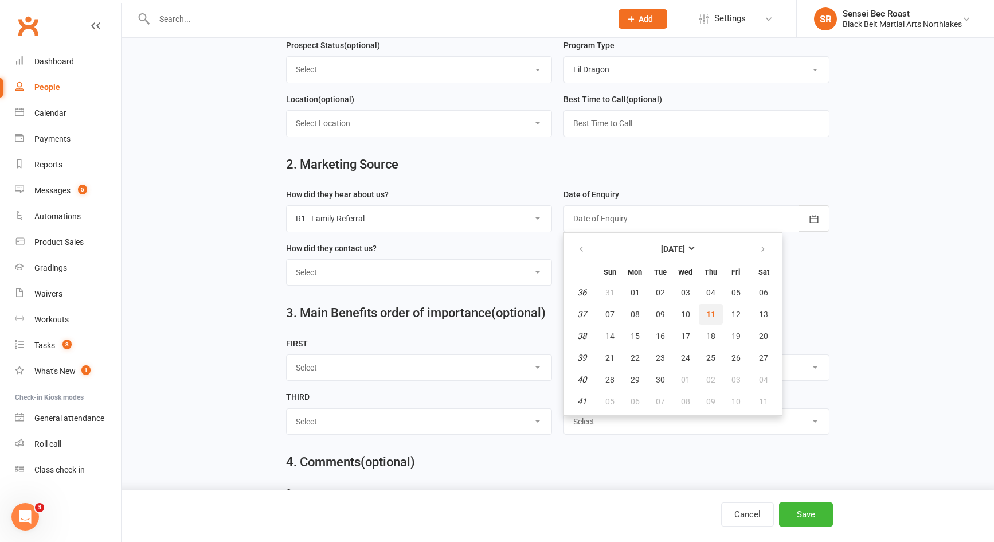
click at [713, 319] on span "11" at bounding box center [710, 314] width 9 height 9
type input "[DATE]"
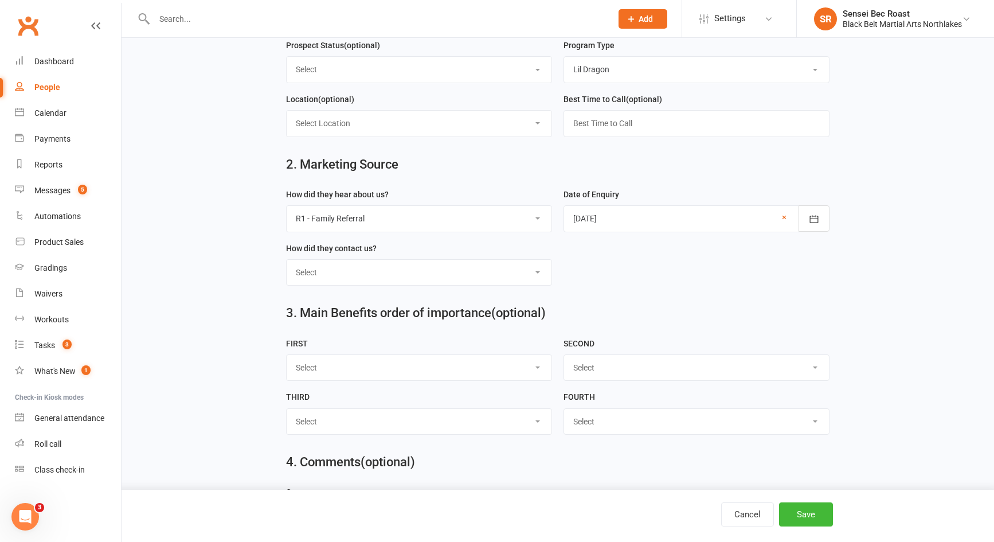
click at [404, 280] on select "Select Phone Walk-in School Initiated Email Website Form Facebook" at bounding box center [419, 272] width 265 height 25
select select "Walk-in"
click at [287, 265] on select "Select Phone Walk-in School Initiated Email Website Form Facebook" at bounding box center [419, 272] width 265 height 25
click at [799, 517] on button "Save" at bounding box center [806, 514] width 54 height 24
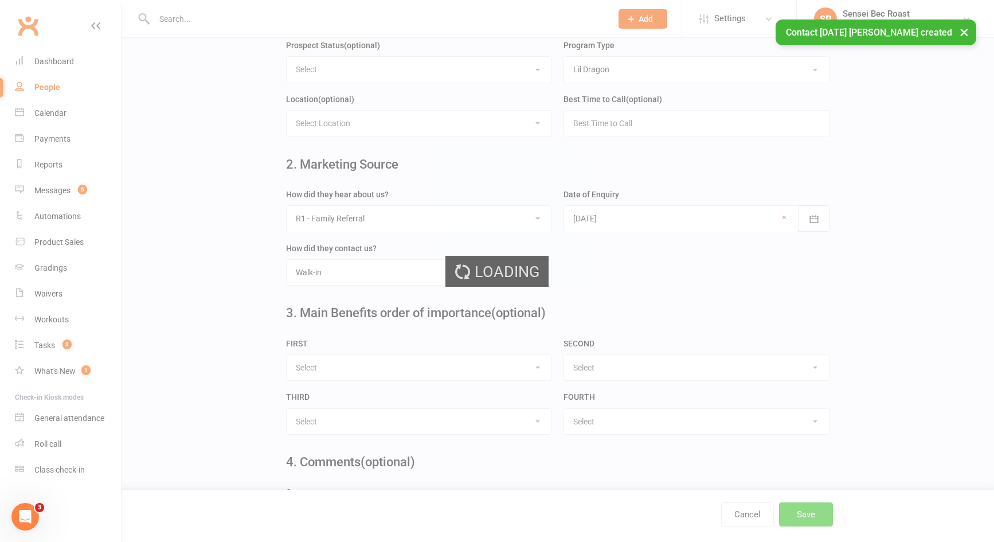
scroll to position [0, 0]
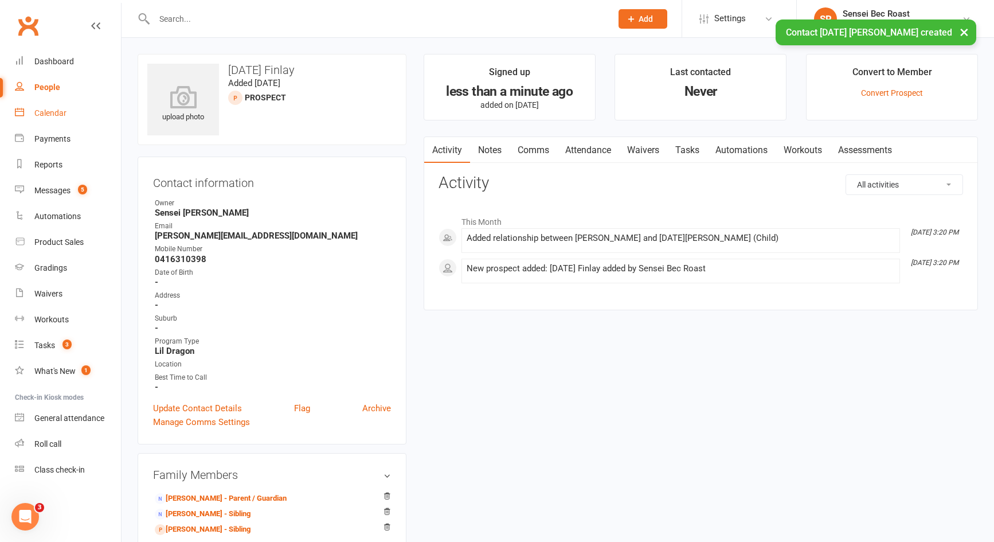
click at [65, 117] on div "Calendar" at bounding box center [50, 112] width 32 height 9
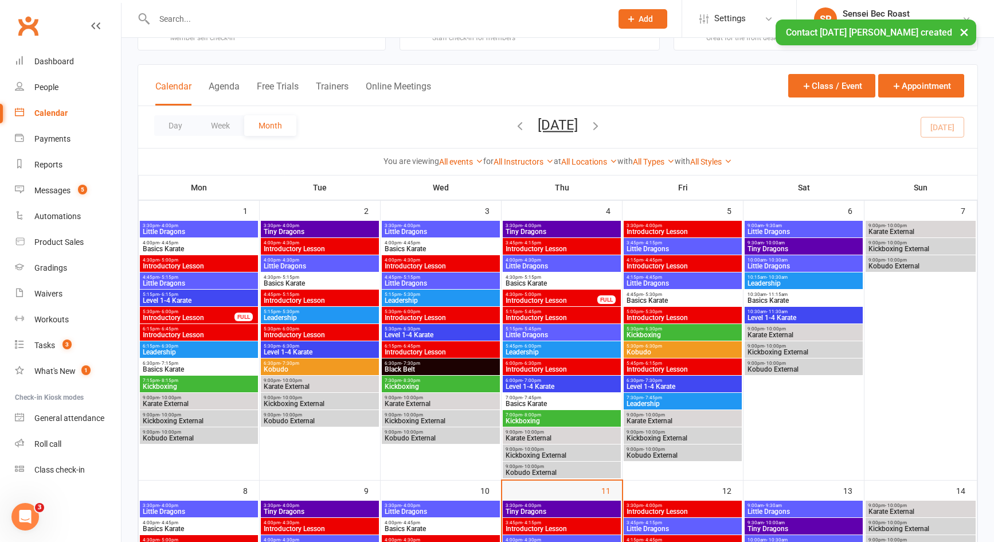
scroll to position [172, 0]
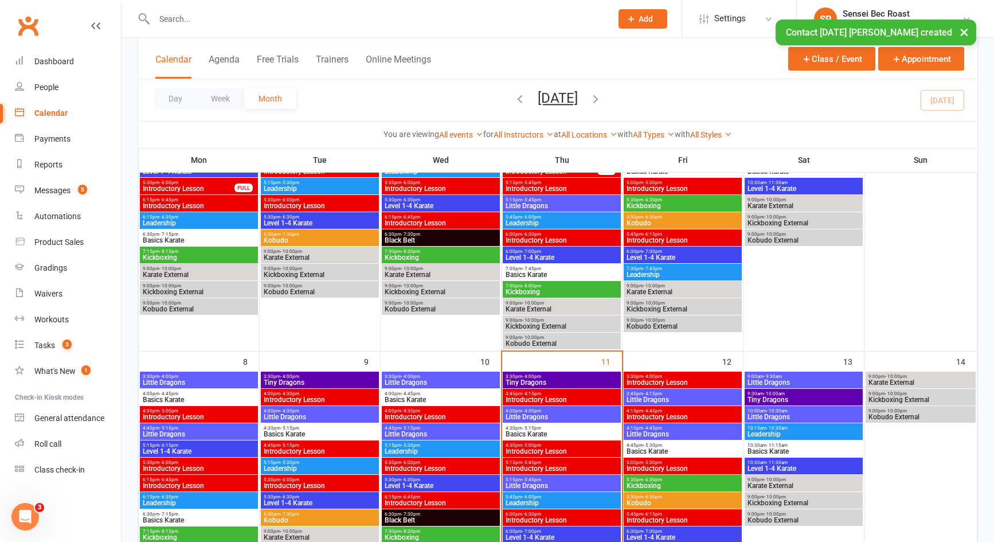
click at [576, 377] on span "3:30pm - 4:00pm" at bounding box center [562, 376] width 114 height 5
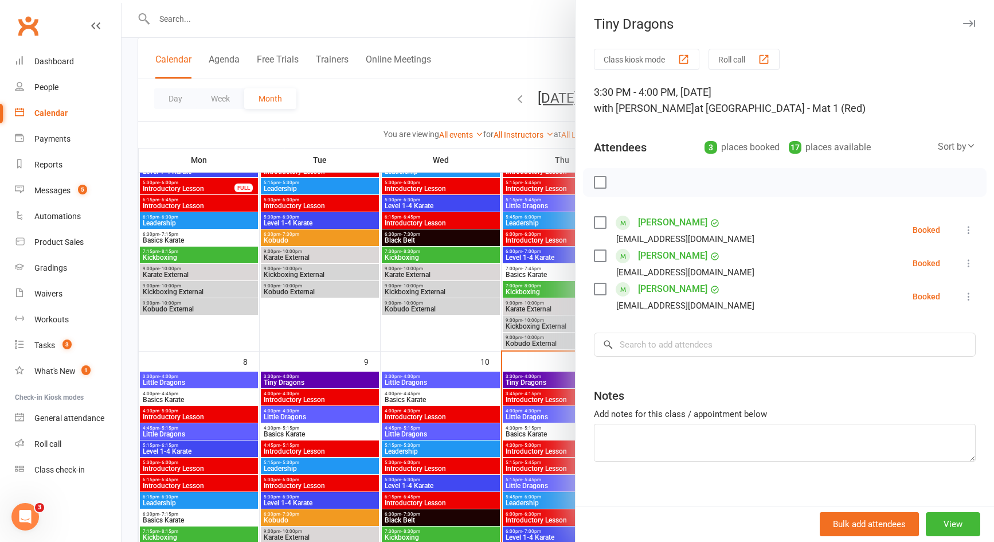
click at [963, 263] on icon at bounding box center [968, 262] width 11 height 11
click at [921, 310] on link "Remove" at bounding box center [913, 308] width 123 height 23
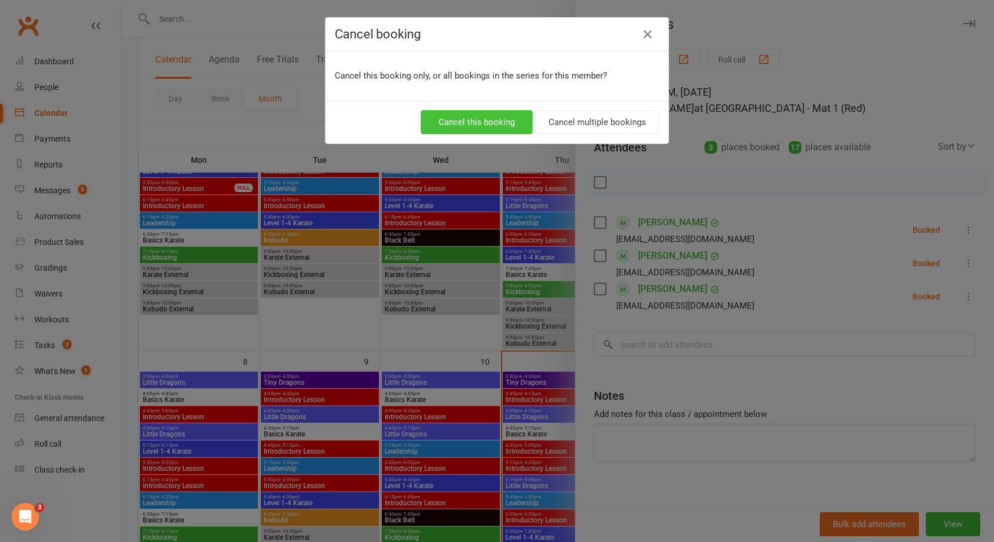
click at [500, 120] on button "Cancel this booking" at bounding box center [477, 122] width 112 height 24
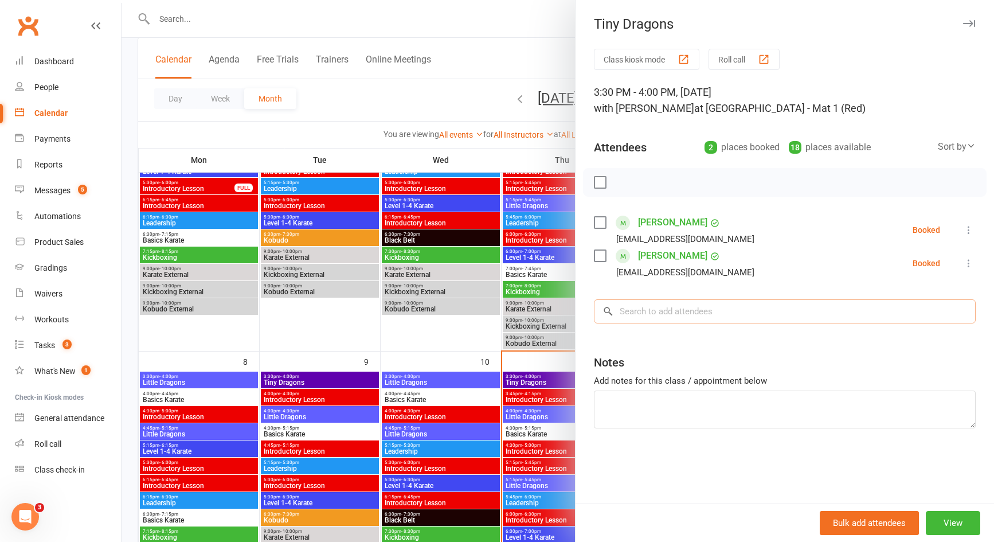
click at [671, 304] on input "search" at bounding box center [785, 311] width 382 height 24
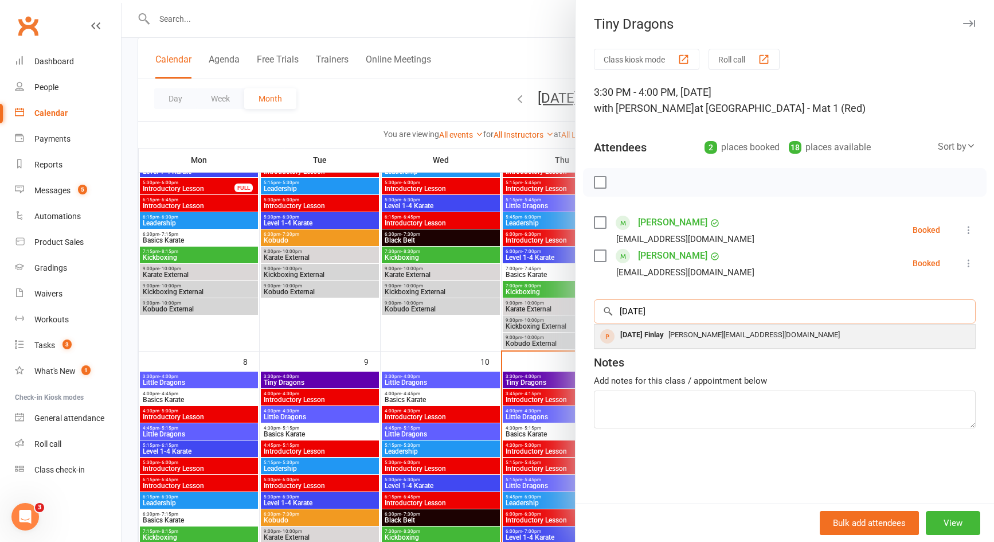
type input "[DATE]"
click at [669, 334] on div "[DATE] Finlay" at bounding box center [642, 335] width 53 height 17
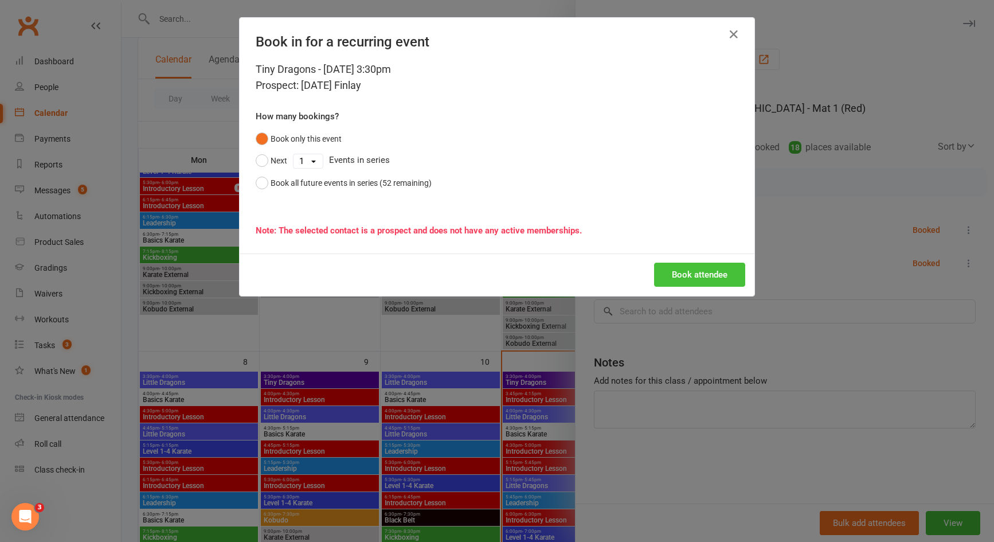
click at [696, 276] on button "Book attendee" at bounding box center [699, 275] width 91 height 24
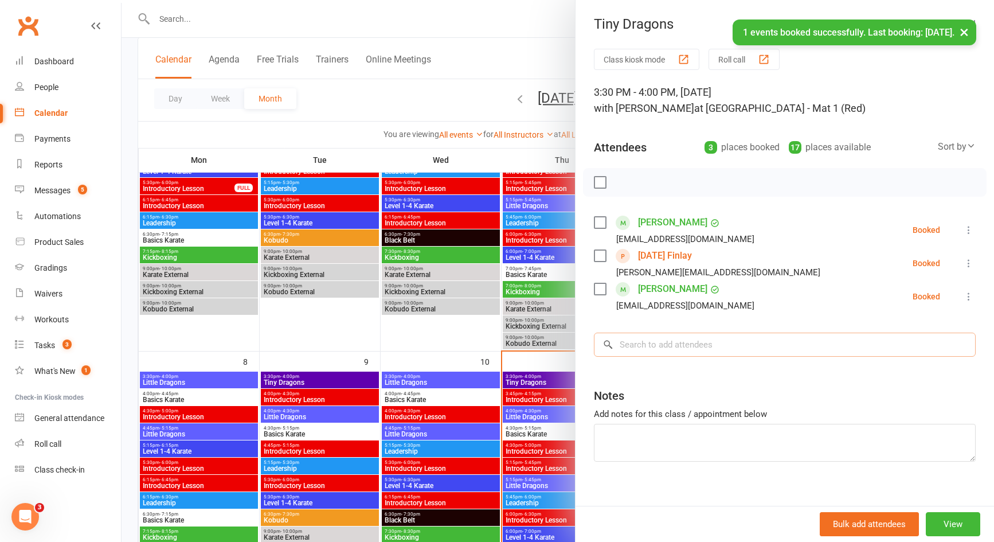
click at [684, 349] on input "search" at bounding box center [785, 345] width 382 height 24
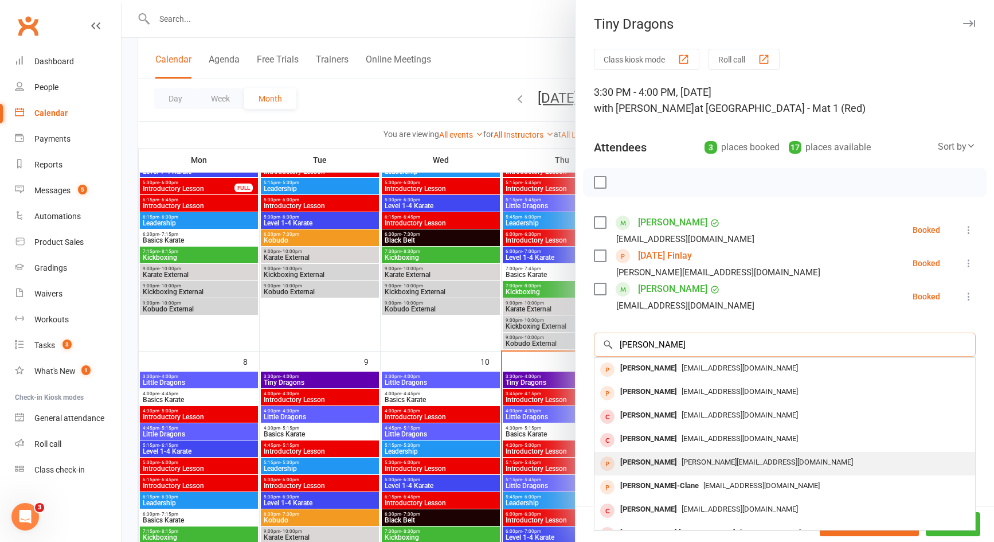
type input "[PERSON_NAME]"
click at [685, 461] on span "[PERSON_NAME][EMAIL_ADDRESS][DOMAIN_NAME]" at bounding box center [767, 462] width 171 height 9
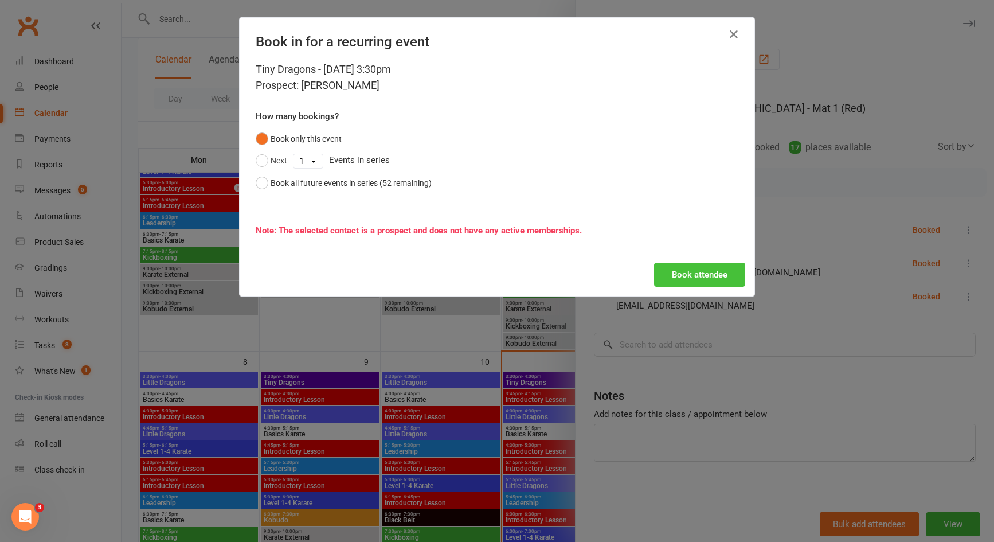
click at [706, 273] on button "Book attendee" at bounding box center [699, 275] width 91 height 24
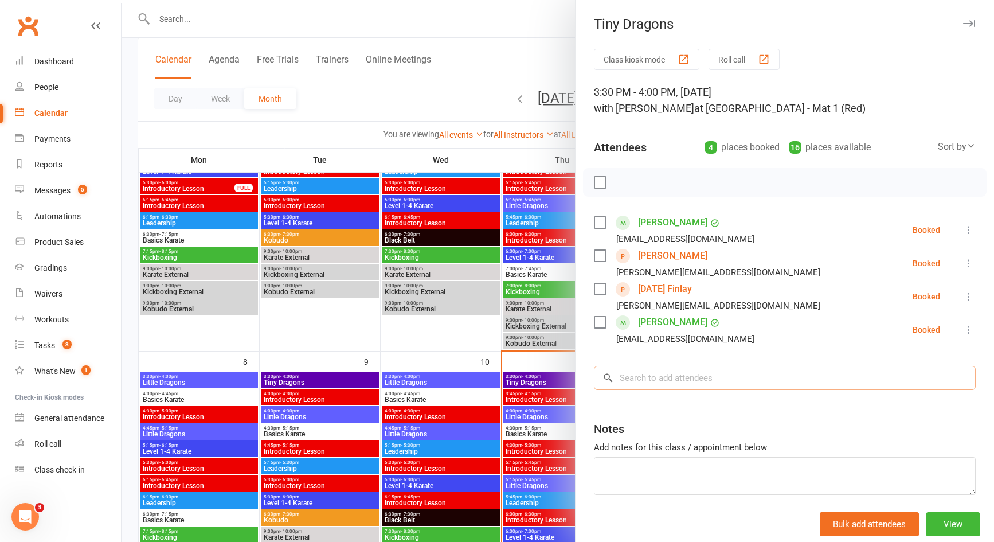
click at [748, 381] on input "search" at bounding box center [785, 378] width 382 height 24
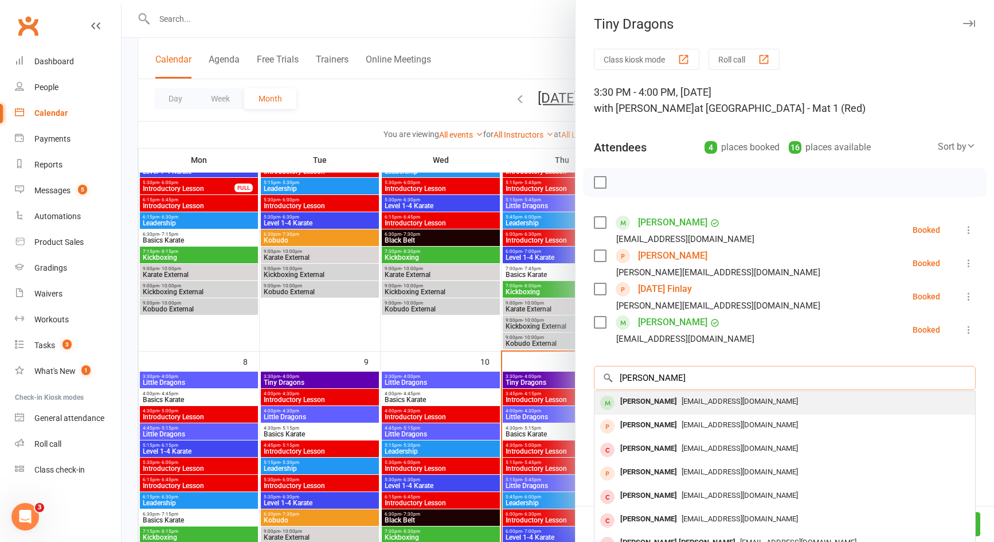
type input "[PERSON_NAME]"
click at [690, 400] on span "[EMAIL_ADDRESS][DOMAIN_NAME]" at bounding box center [740, 401] width 116 height 9
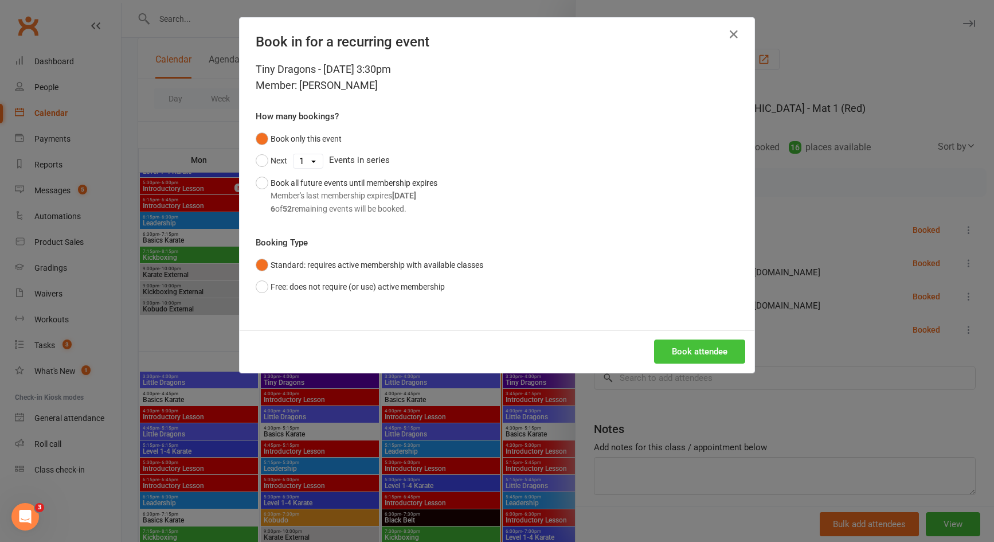
click at [694, 352] on button "Book attendee" at bounding box center [699, 351] width 91 height 24
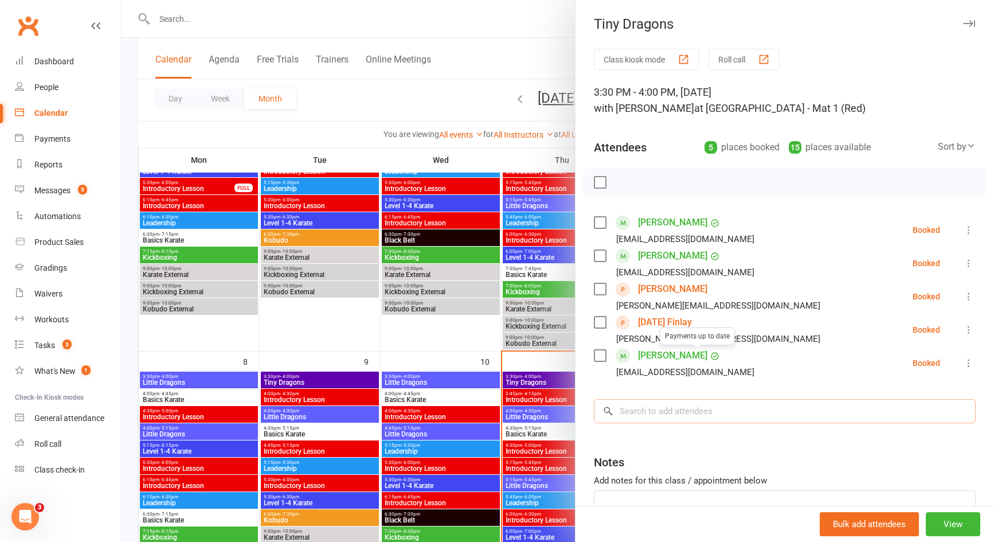
click at [721, 408] on input "search" at bounding box center [785, 411] width 382 height 24
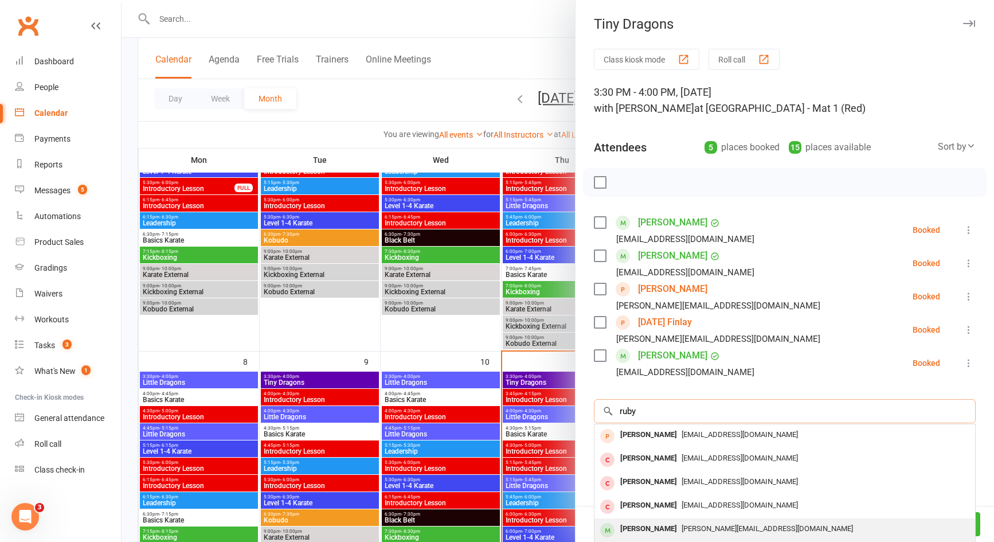
type input "ruby"
click at [700, 526] on span "[PERSON_NAME][EMAIL_ADDRESS][DOMAIN_NAME]" at bounding box center [767, 528] width 171 height 9
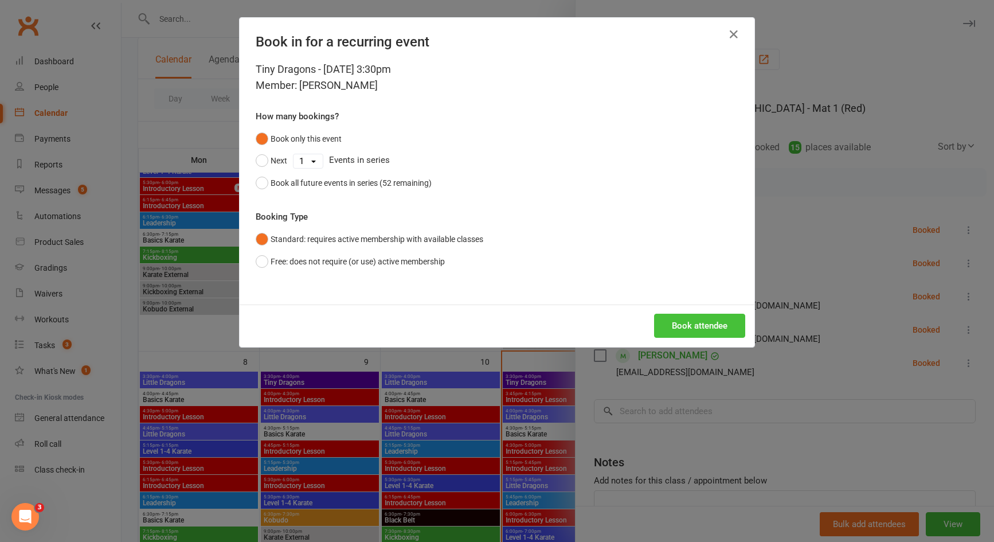
click at [696, 318] on button "Book attendee" at bounding box center [699, 326] width 91 height 24
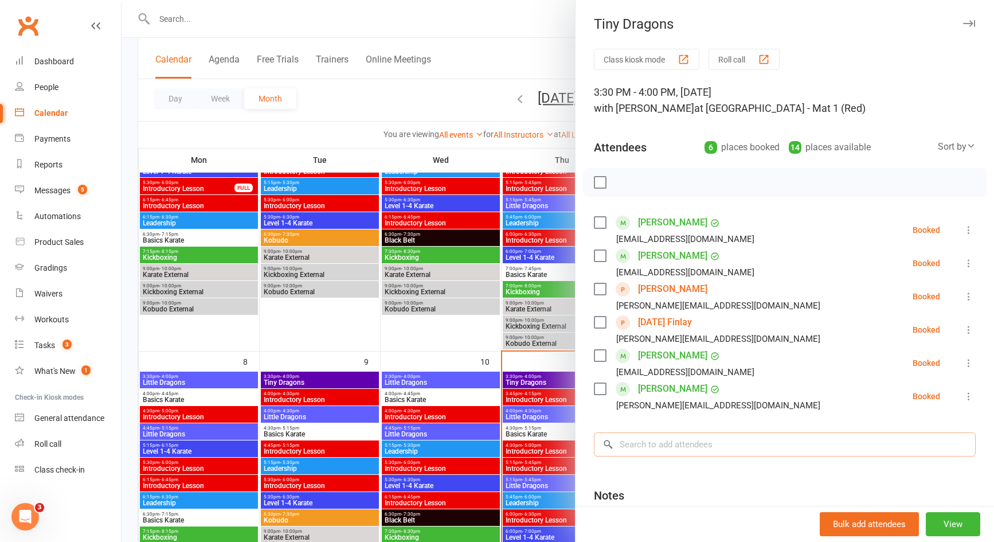
click at [755, 438] on input "search" at bounding box center [785, 444] width 382 height 24
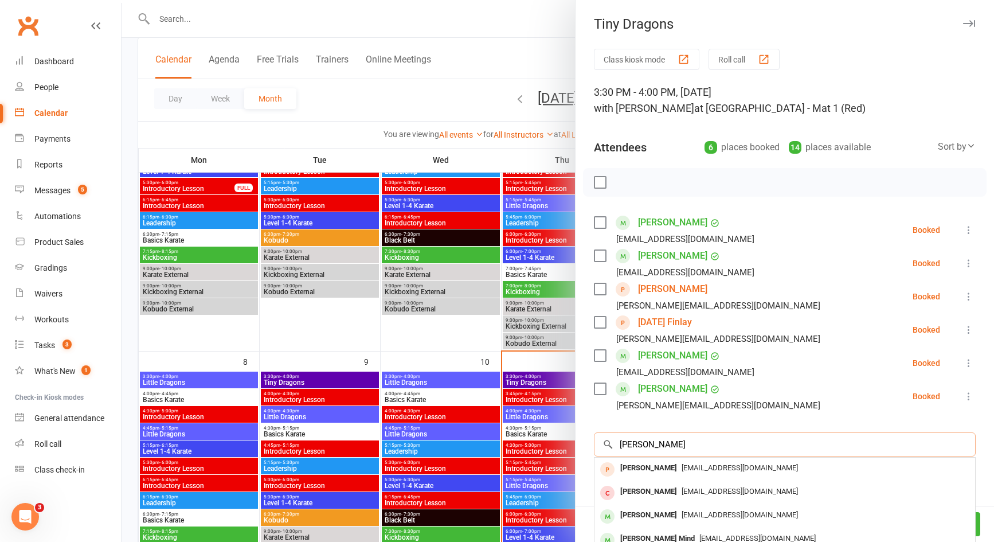
scroll to position [113, 0]
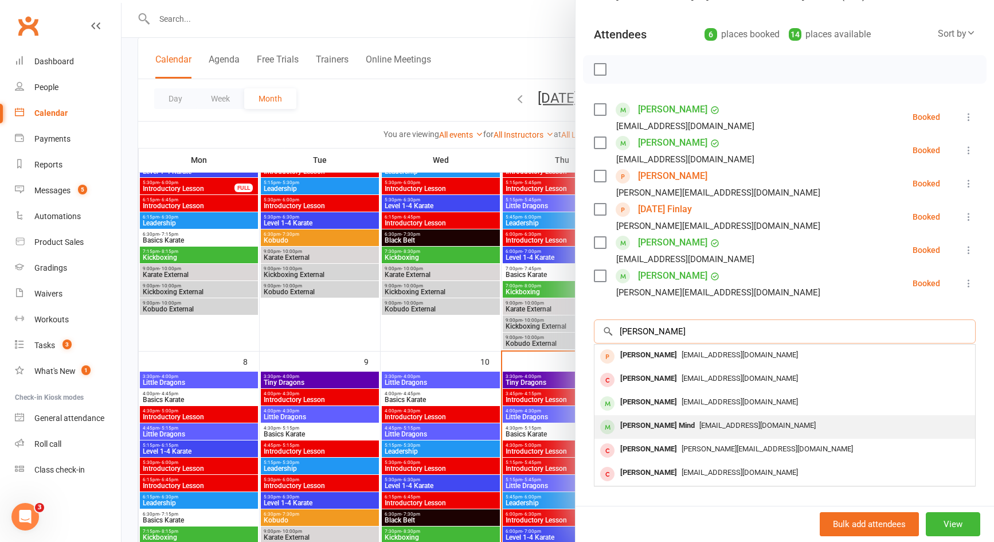
type input "[PERSON_NAME]"
click at [700, 425] on span "[EMAIL_ADDRESS][DOMAIN_NAME]" at bounding box center [758, 425] width 116 height 9
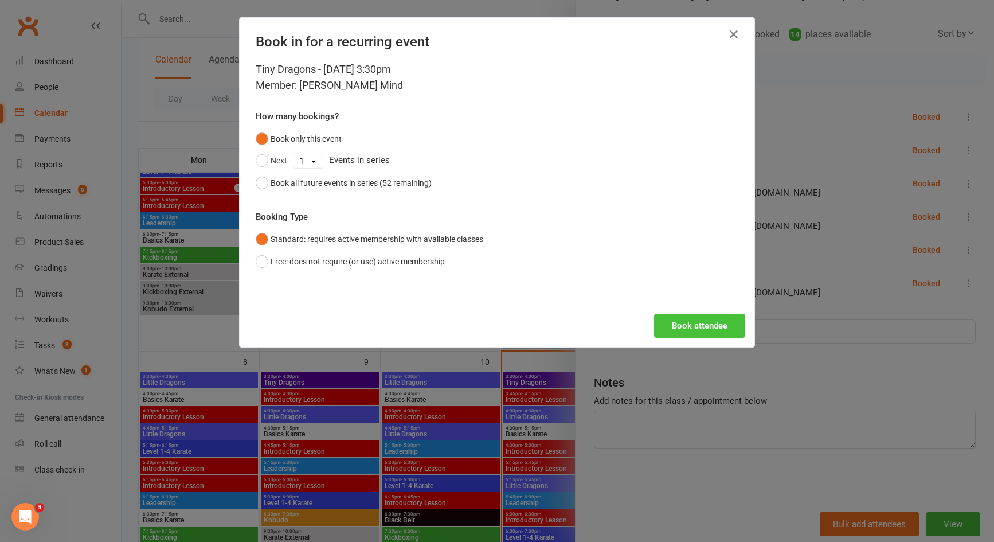
click at [714, 325] on button "Book attendee" at bounding box center [699, 326] width 91 height 24
